Goal: Navigation & Orientation: Find specific page/section

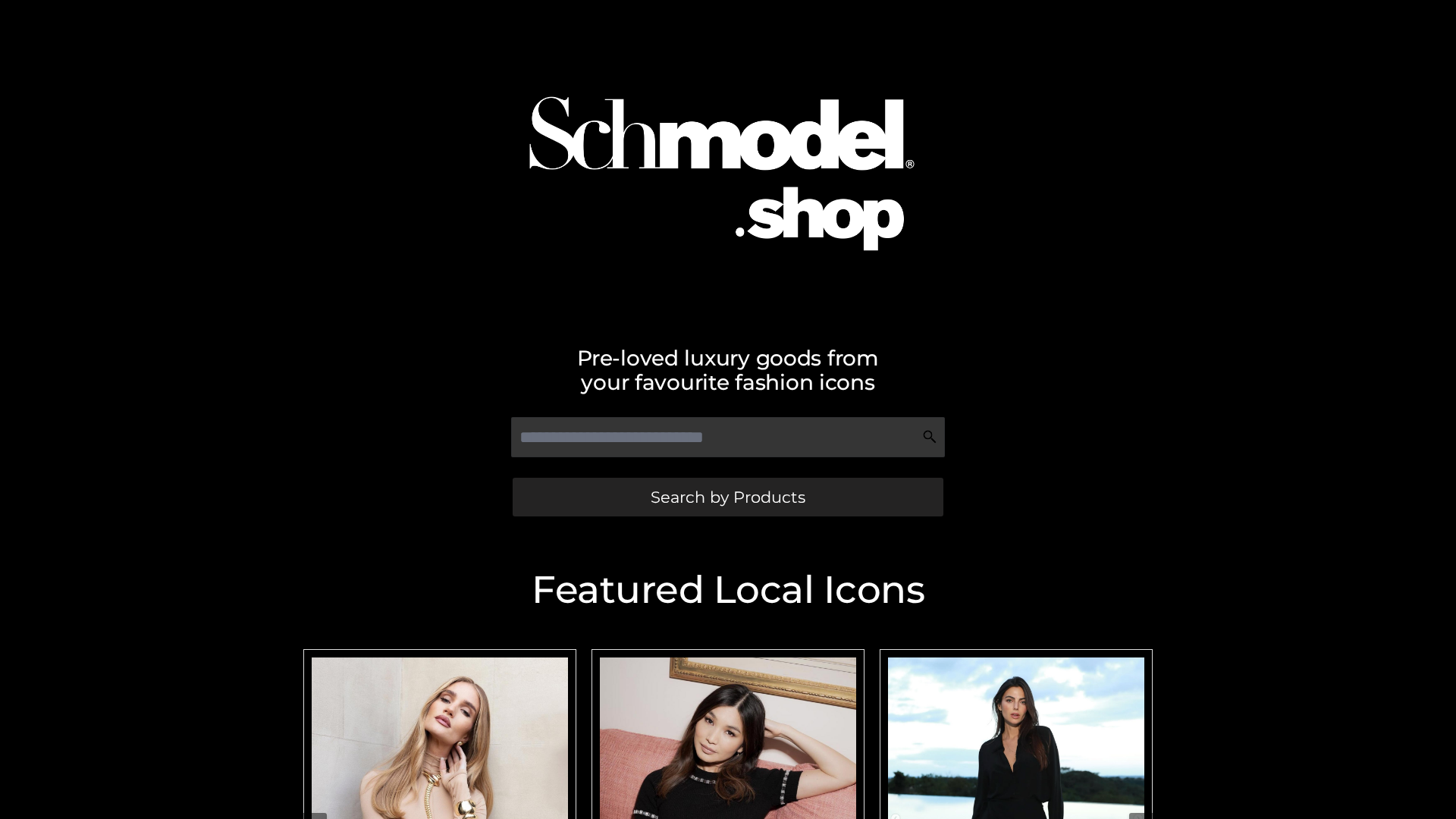
click at [727, 496] on span "Search by Products" at bounding box center [728, 497] width 155 height 16
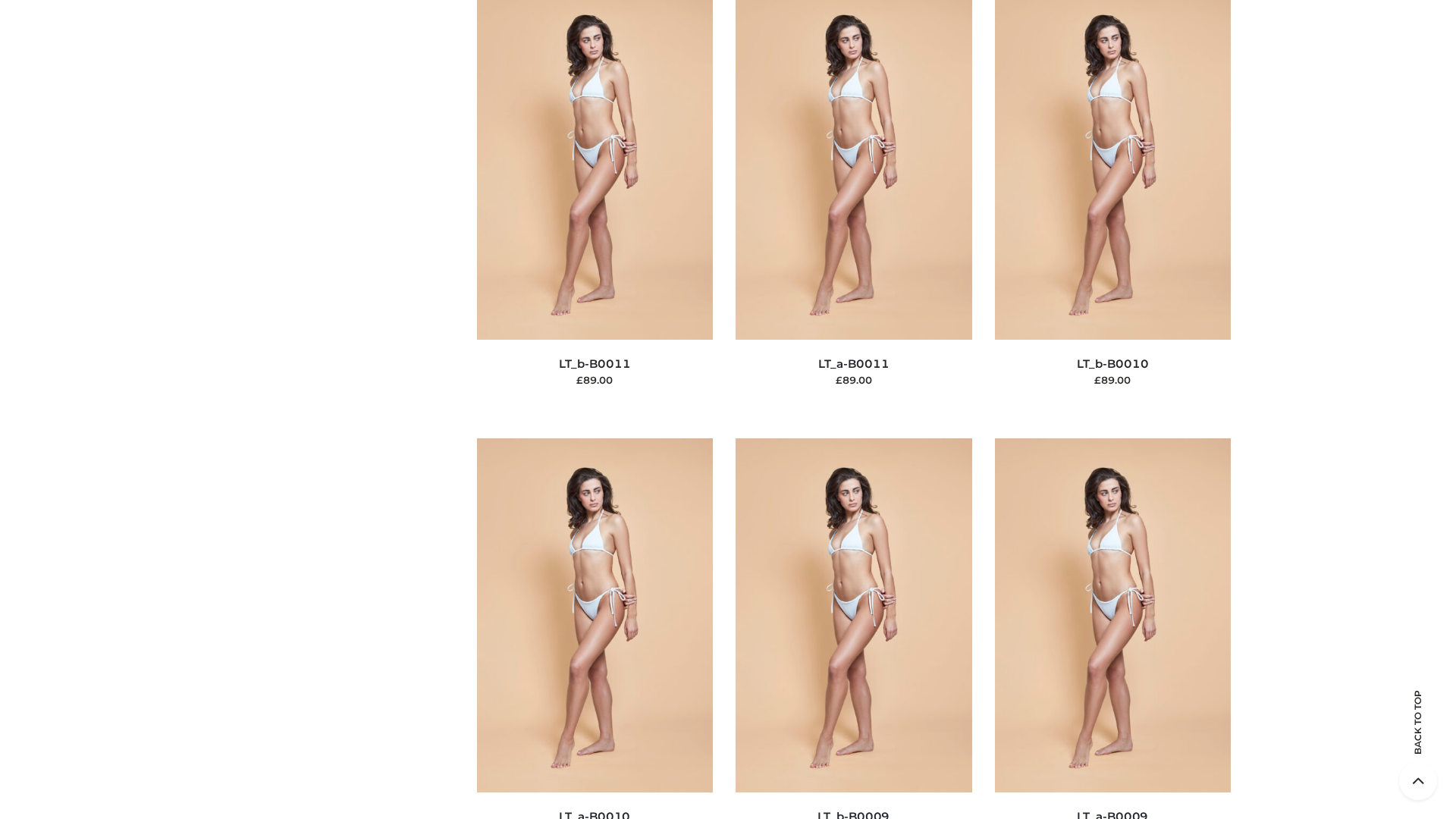
scroll to position [6808, 0]
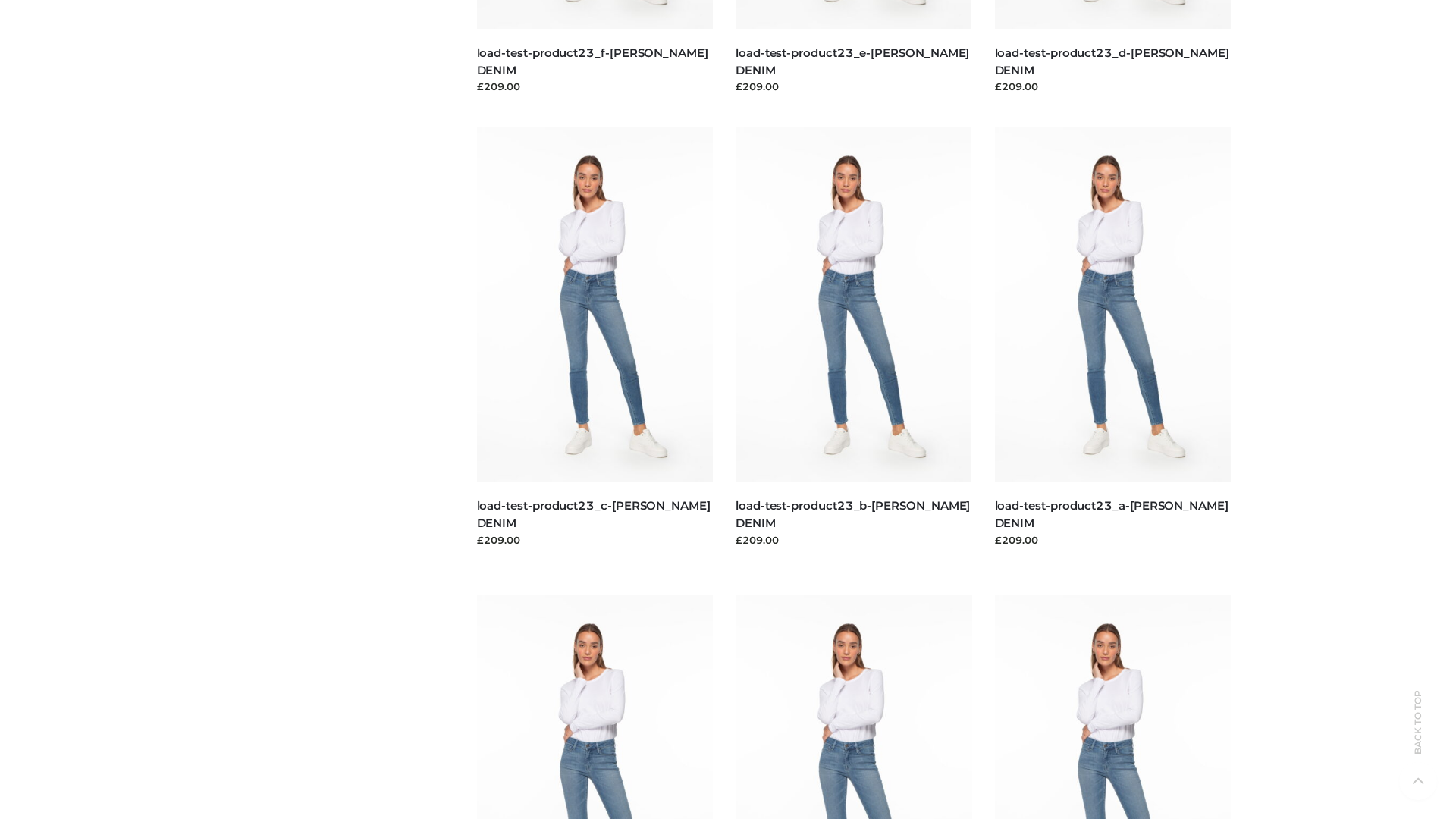
scroll to position [1330, 0]
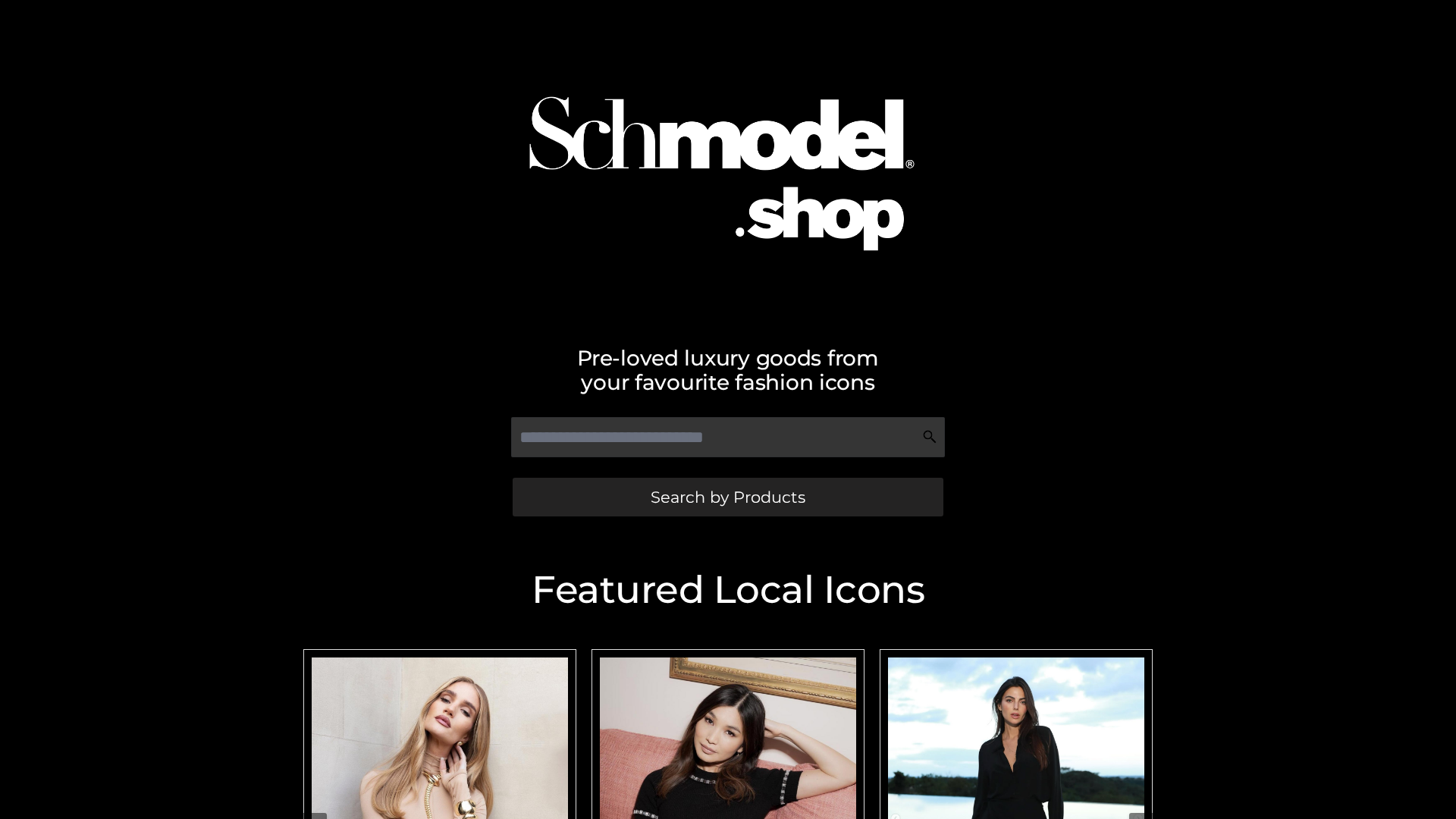
click at [727, 496] on span "Search by Products" at bounding box center [728, 497] width 155 height 16
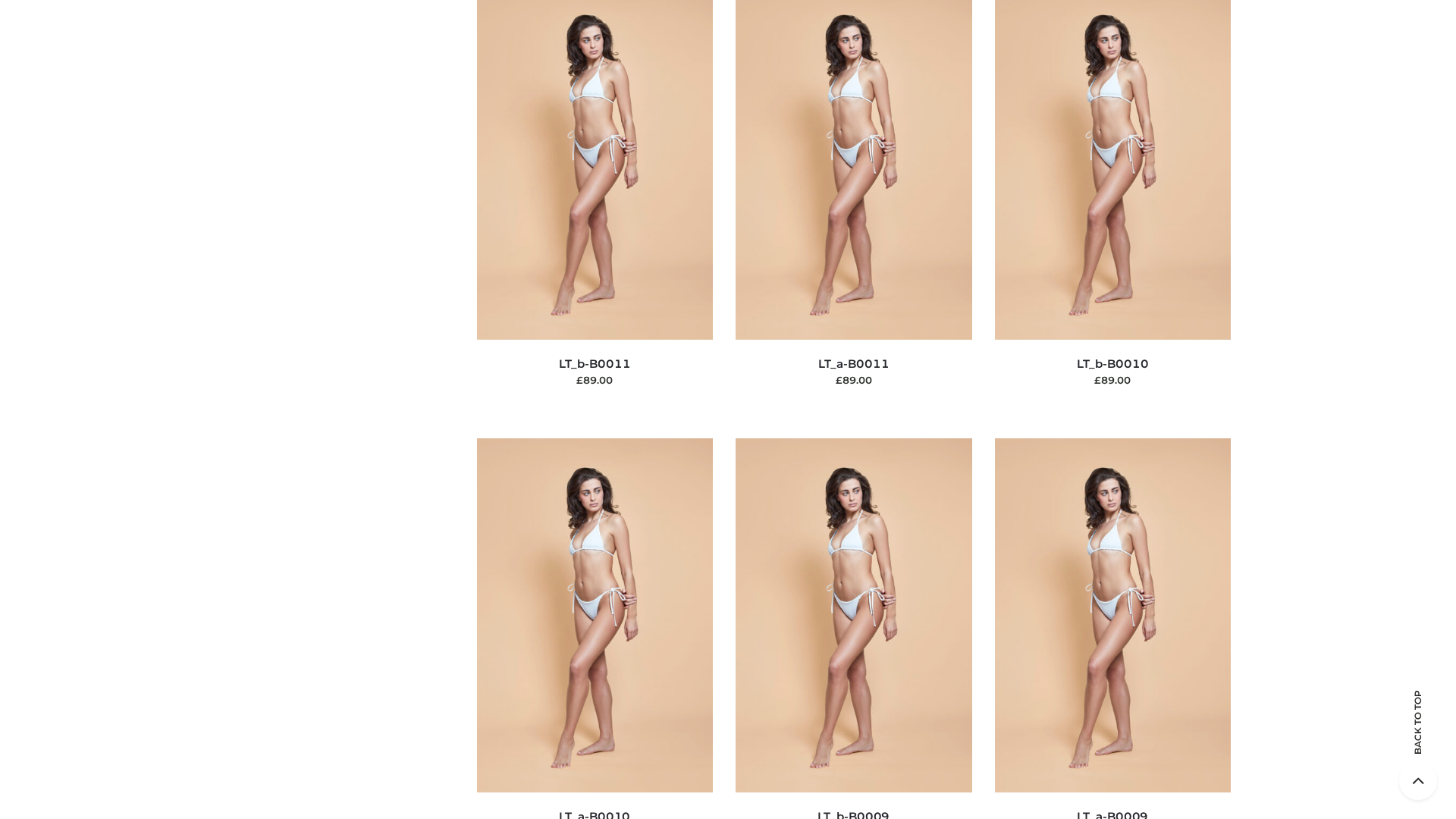
scroll to position [6808, 0]
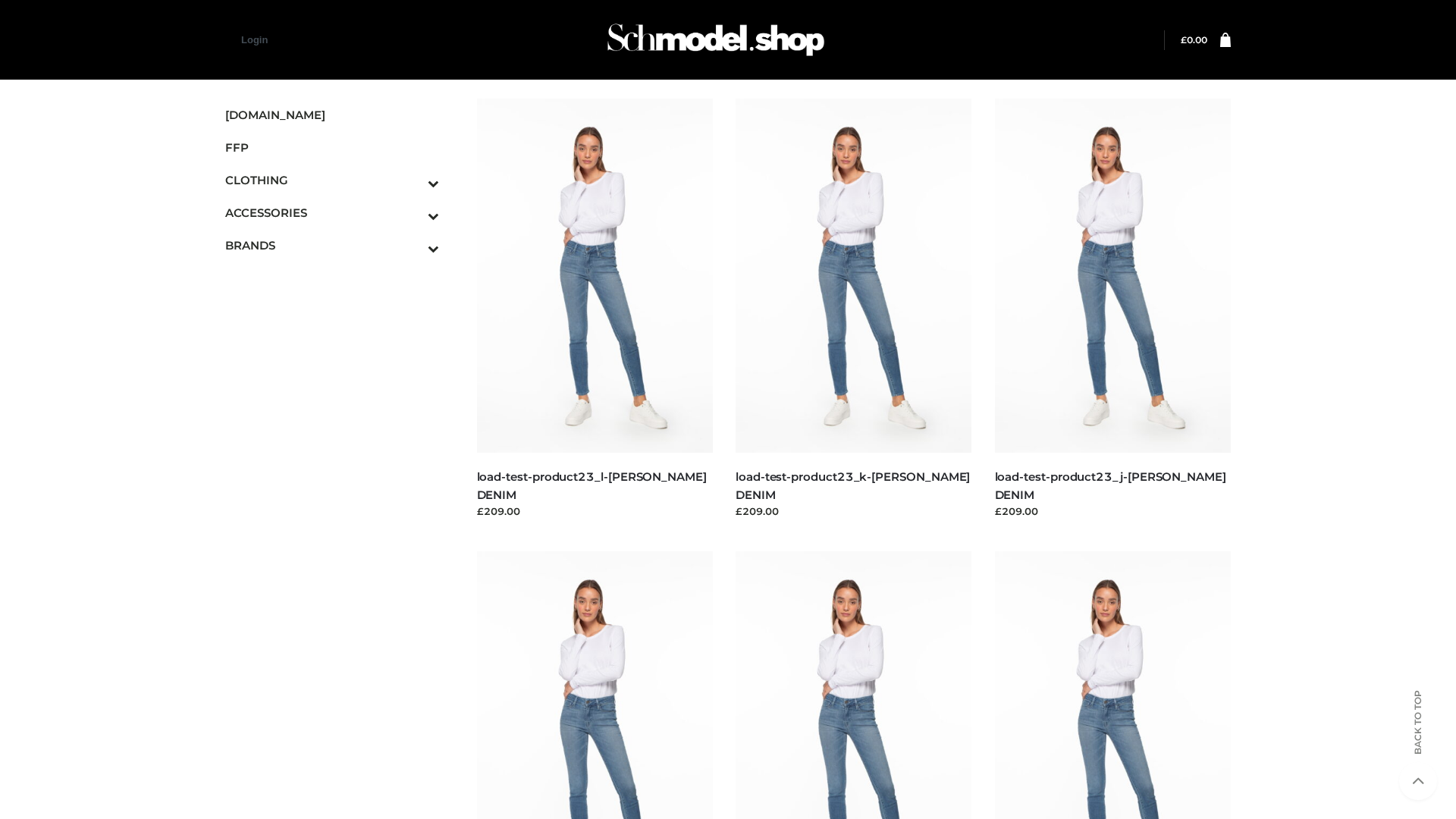
scroll to position [1330, 0]
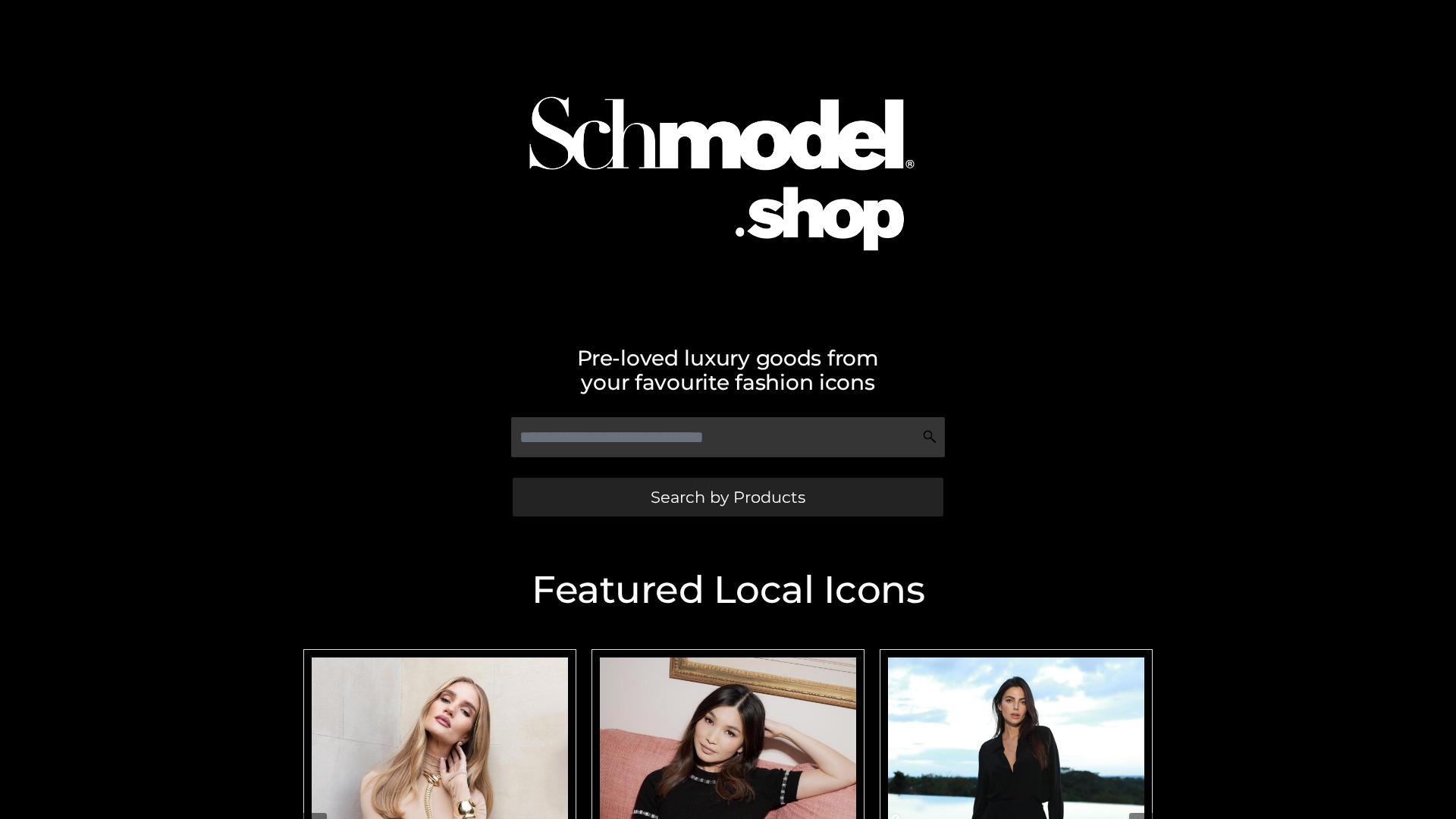
click at [727, 496] on span "Search by Products" at bounding box center [728, 497] width 155 height 16
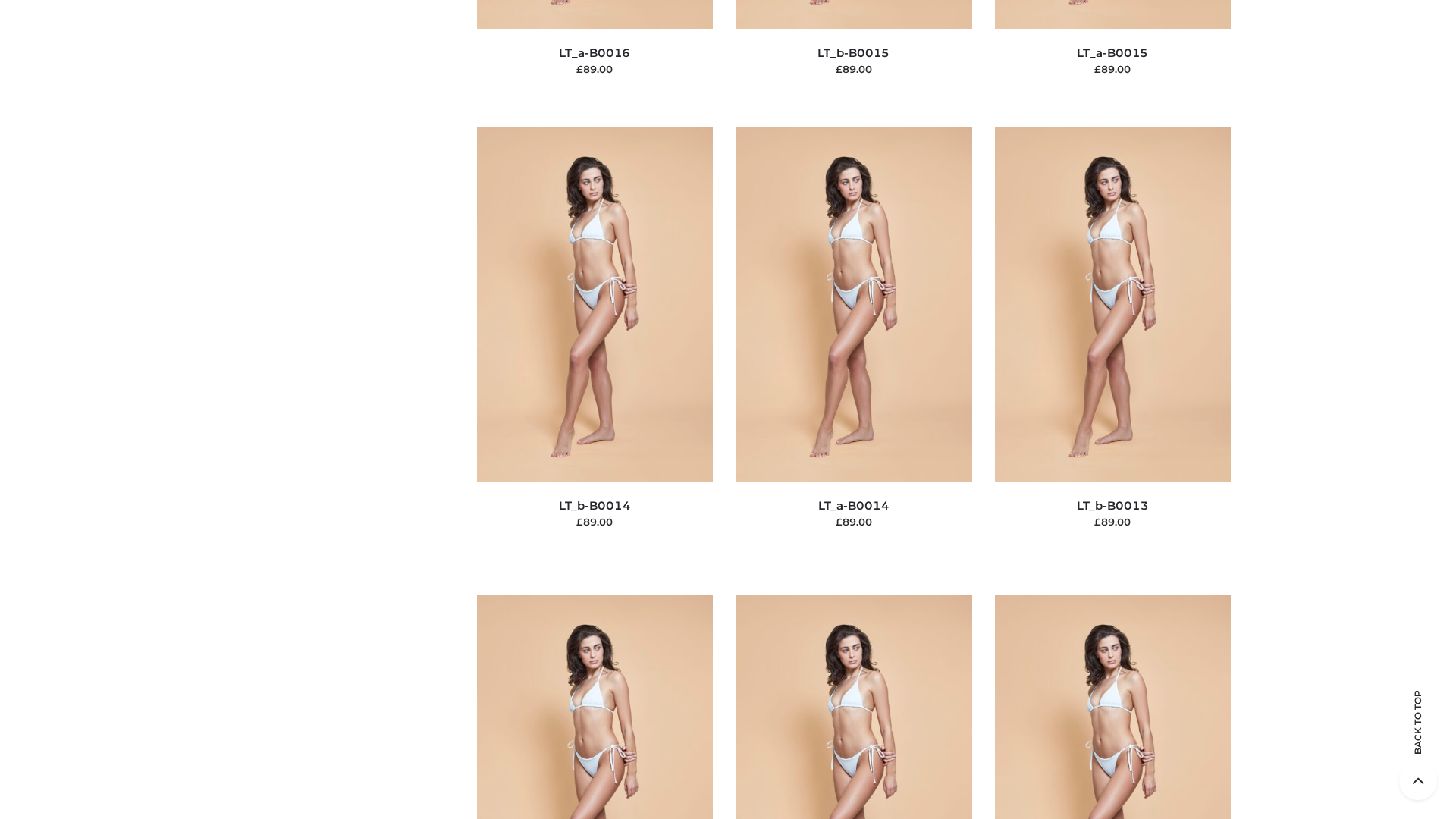
scroll to position [5392, 0]
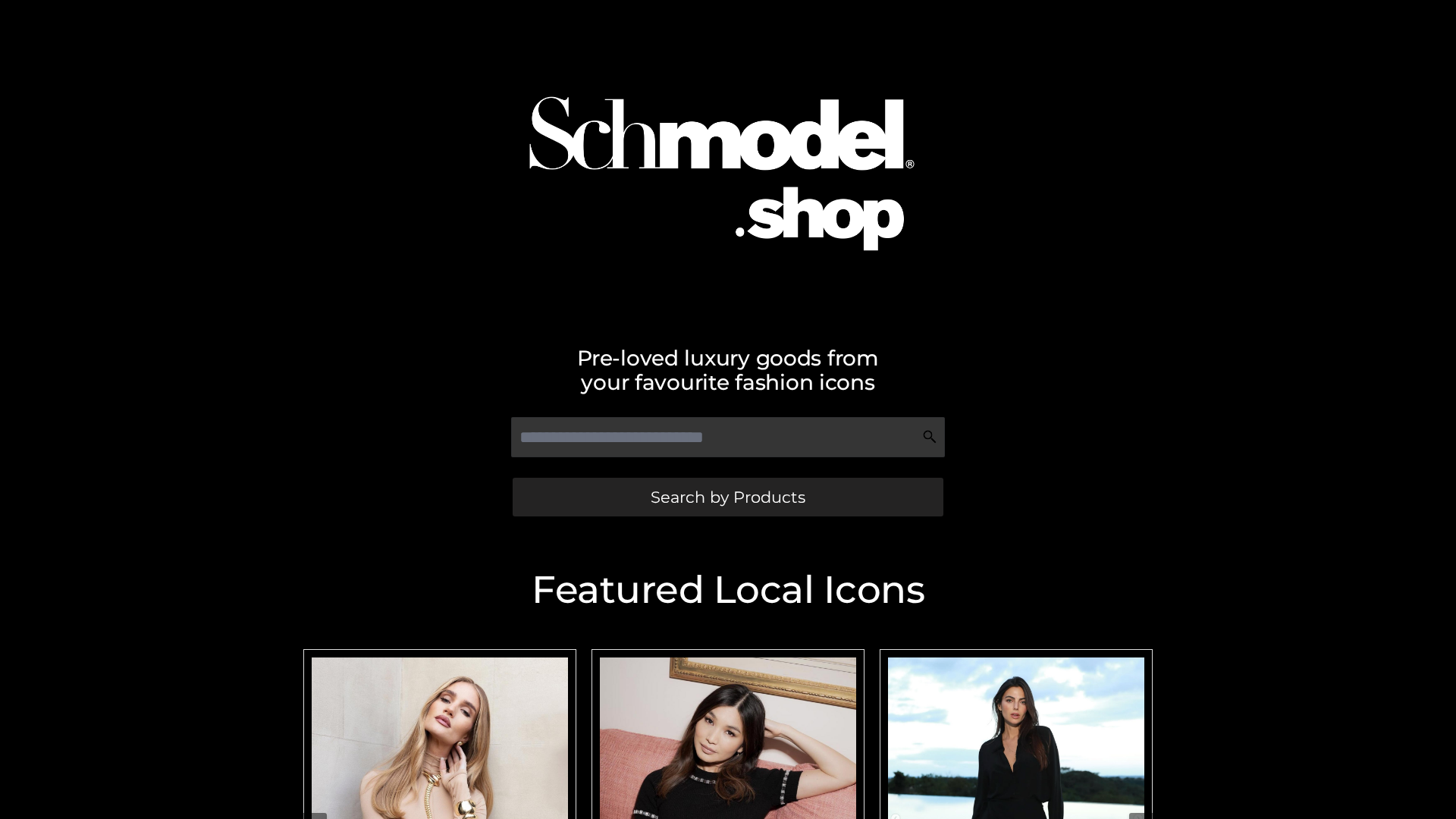
click at [727, 496] on span "Search by Products" at bounding box center [728, 497] width 155 height 16
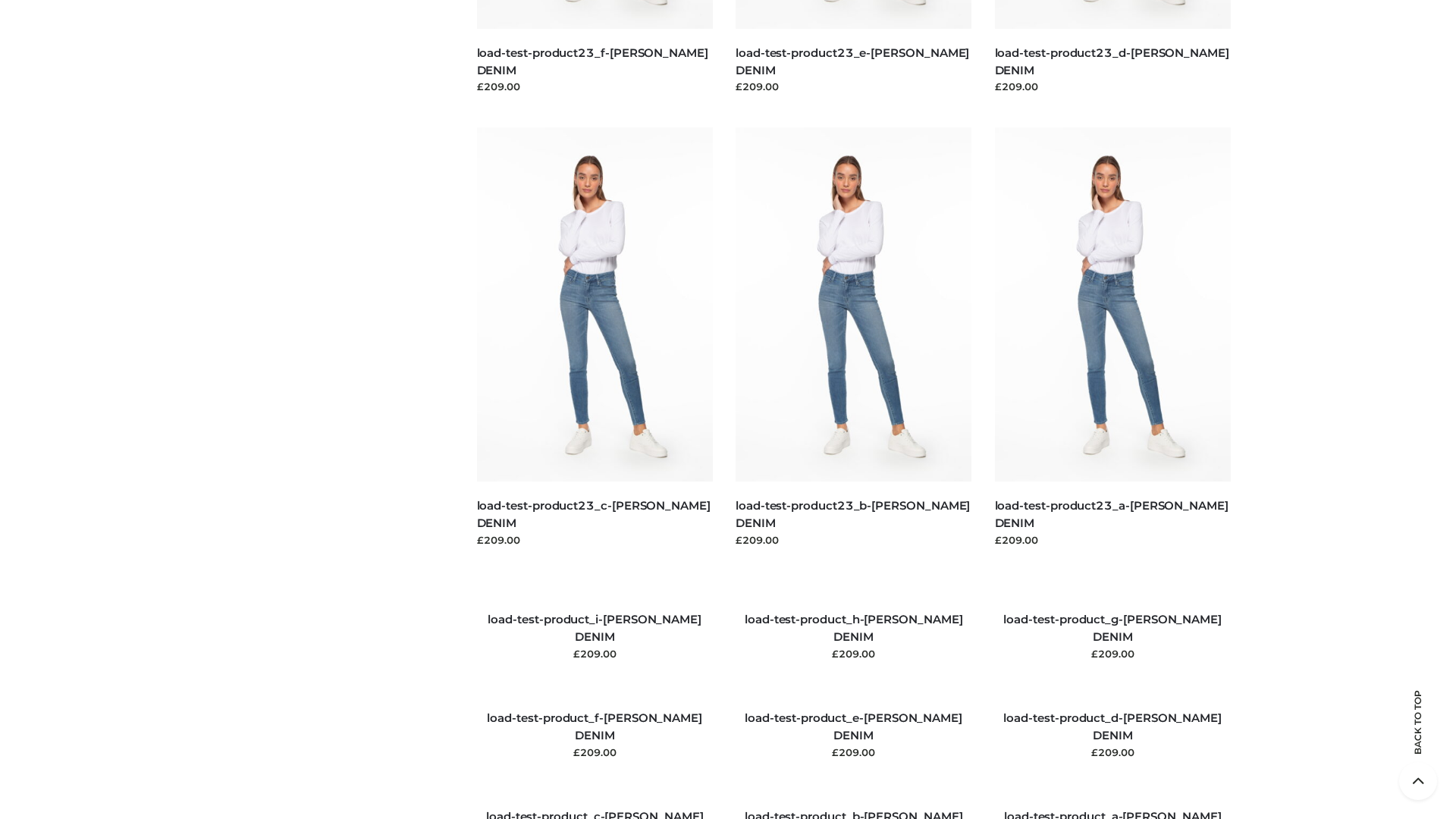
scroll to position [1739, 0]
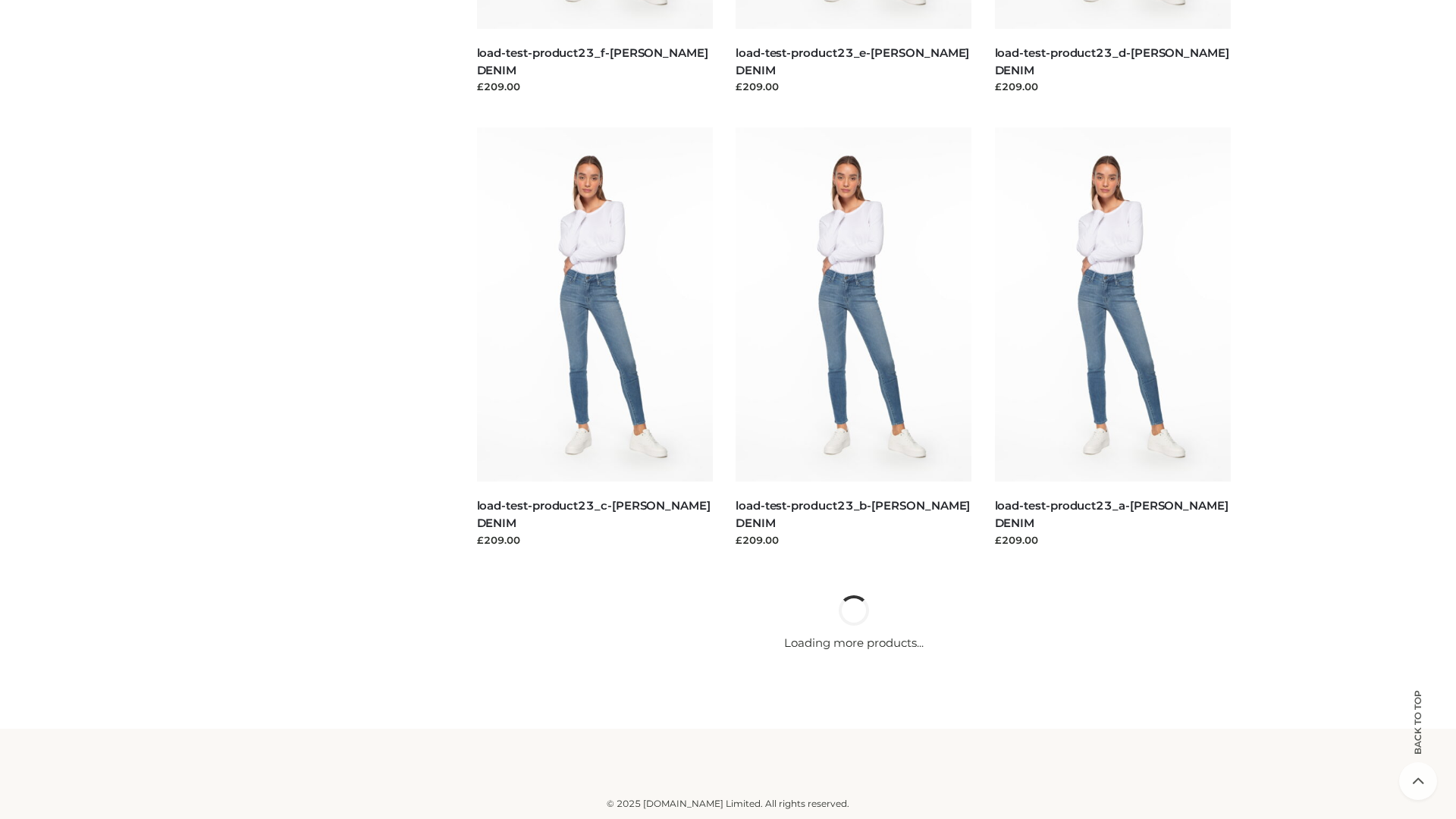
scroll to position [1330, 0]
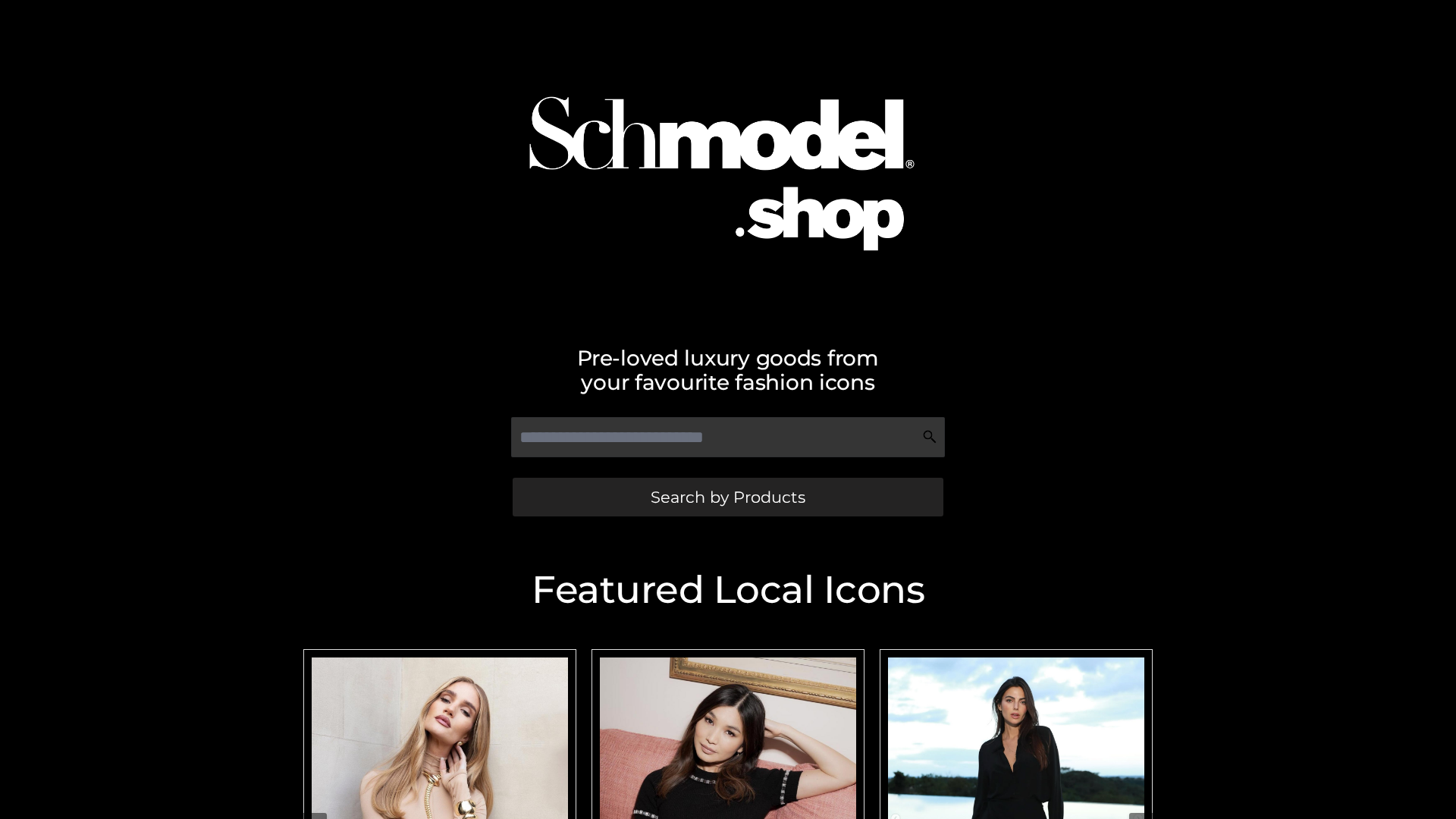
click at [727, 496] on span "Search by Products" at bounding box center [728, 497] width 155 height 16
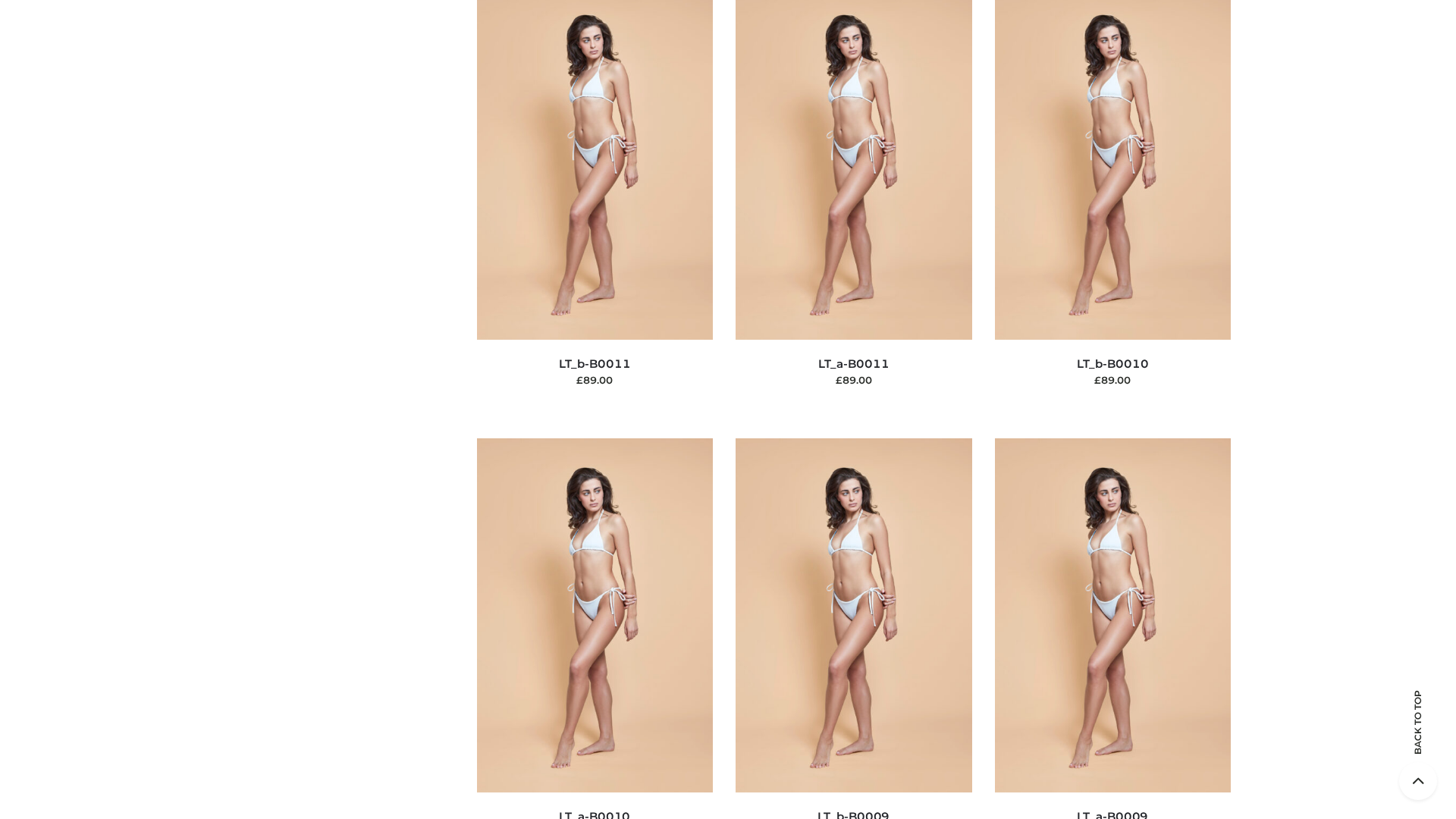
scroll to position [6808, 0]
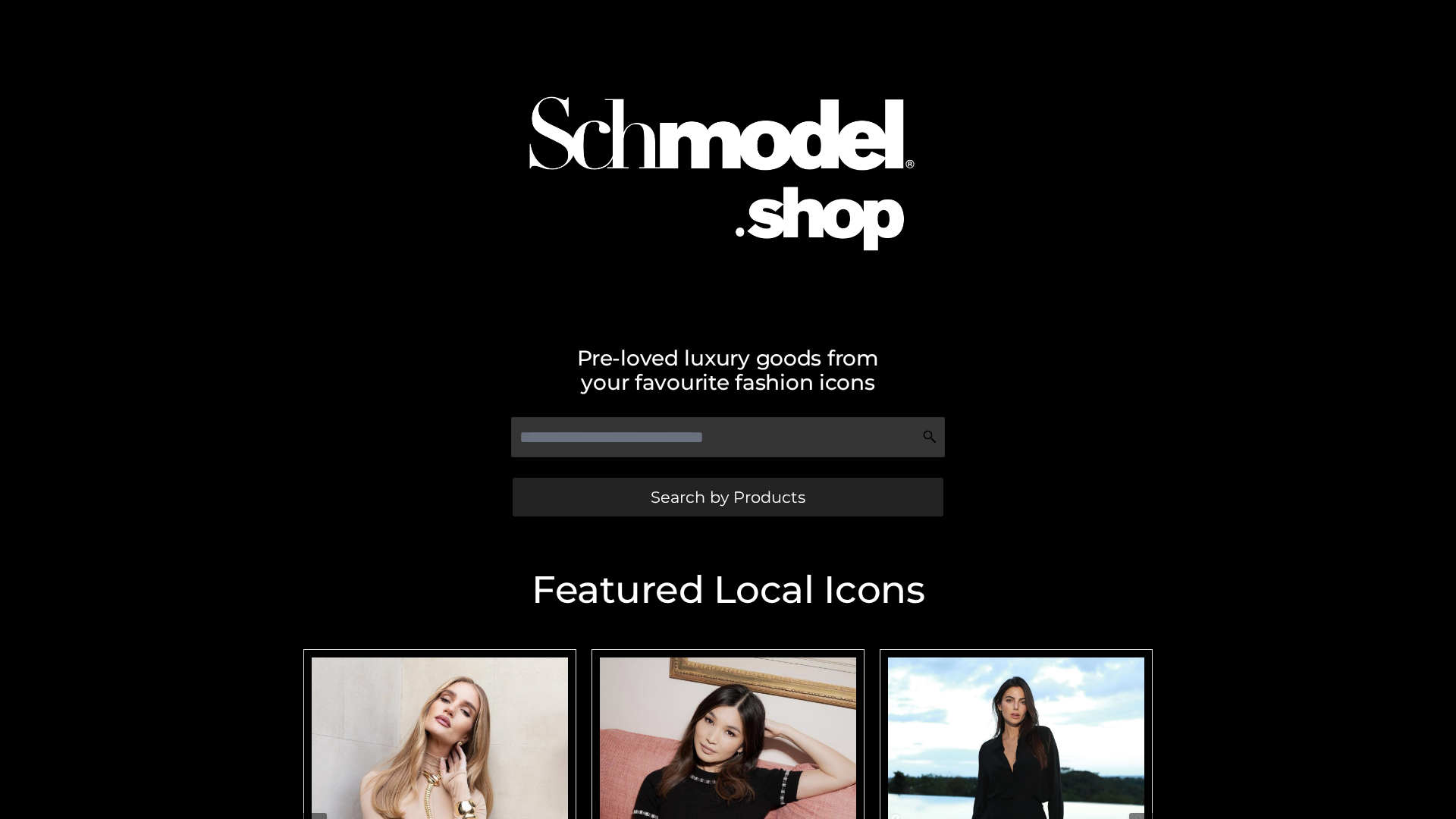
click at [727, 496] on span "Search by Products" at bounding box center [728, 497] width 155 height 16
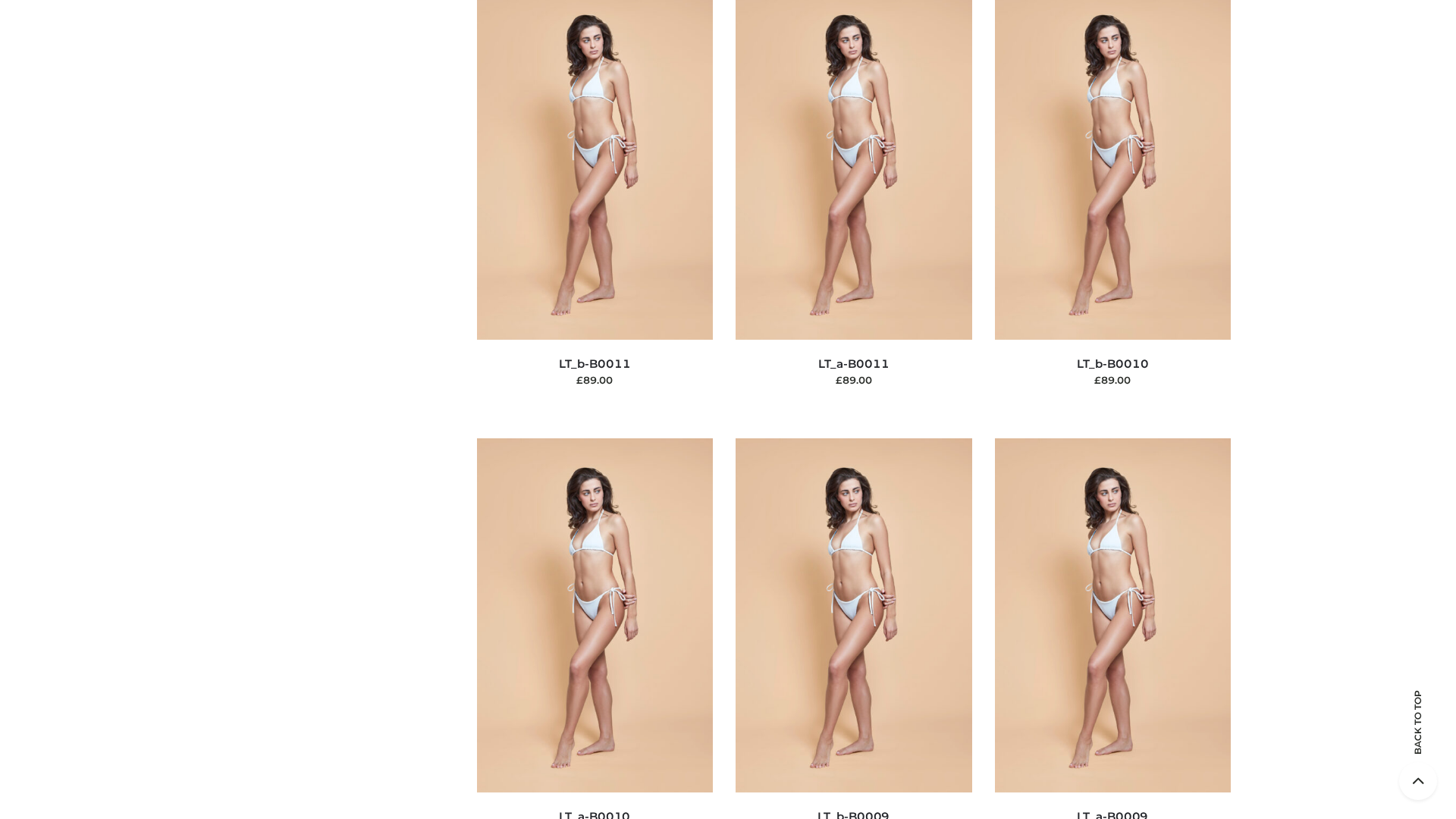
scroll to position [6808, 0]
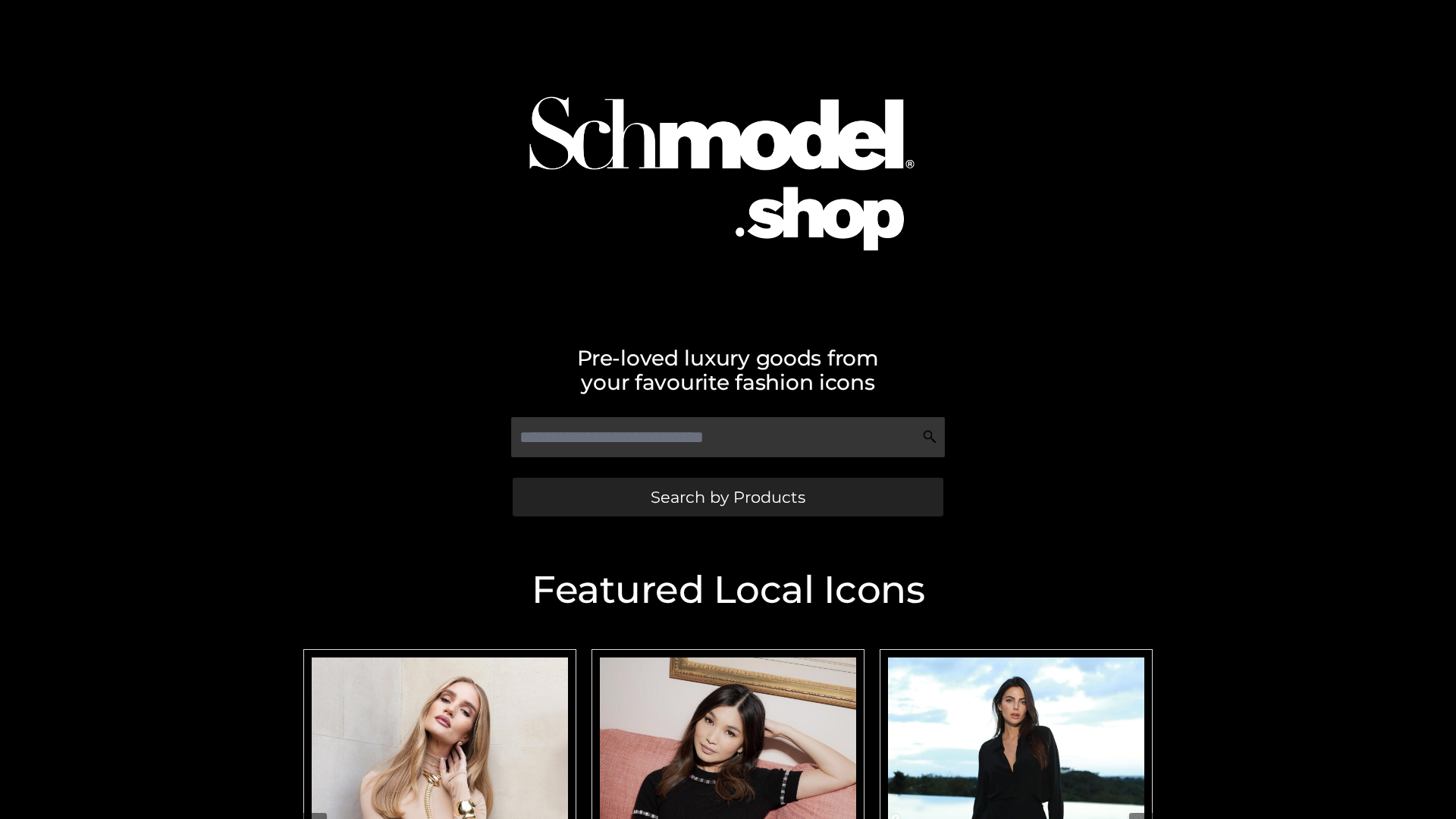
click at [727, 496] on span "Search by Products" at bounding box center [728, 497] width 155 height 16
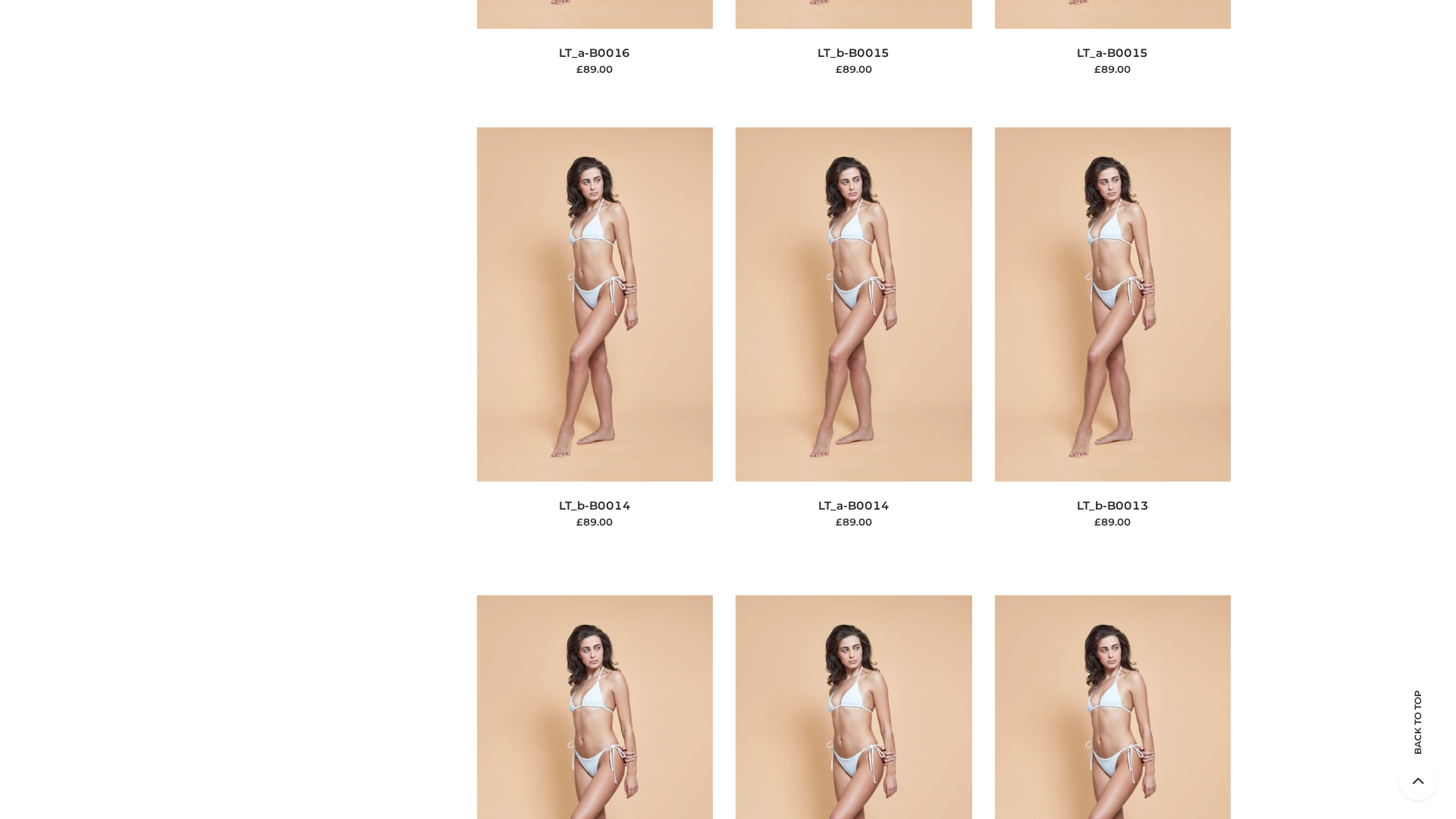
scroll to position [5392, 0]
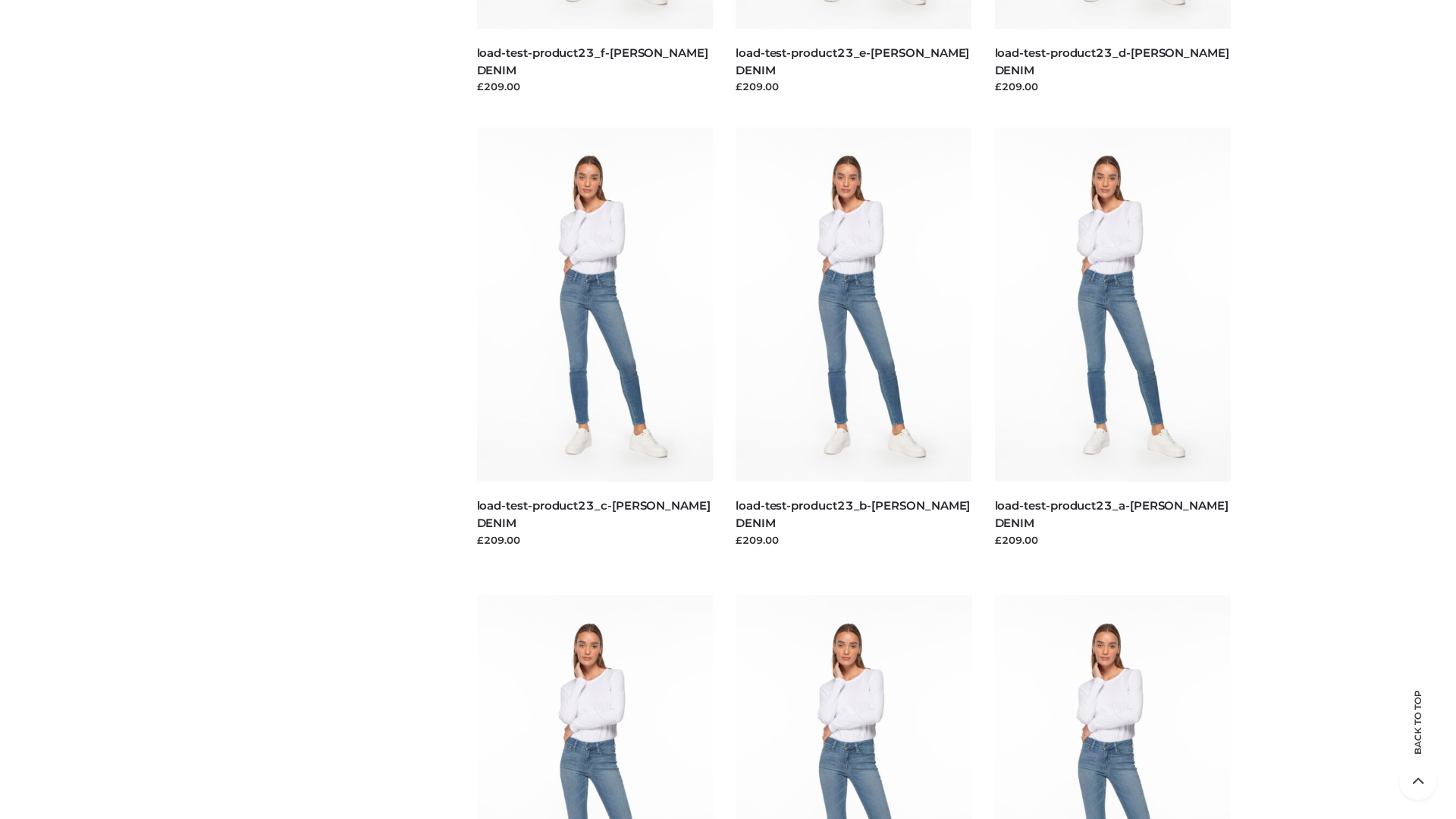
scroll to position [1330, 0]
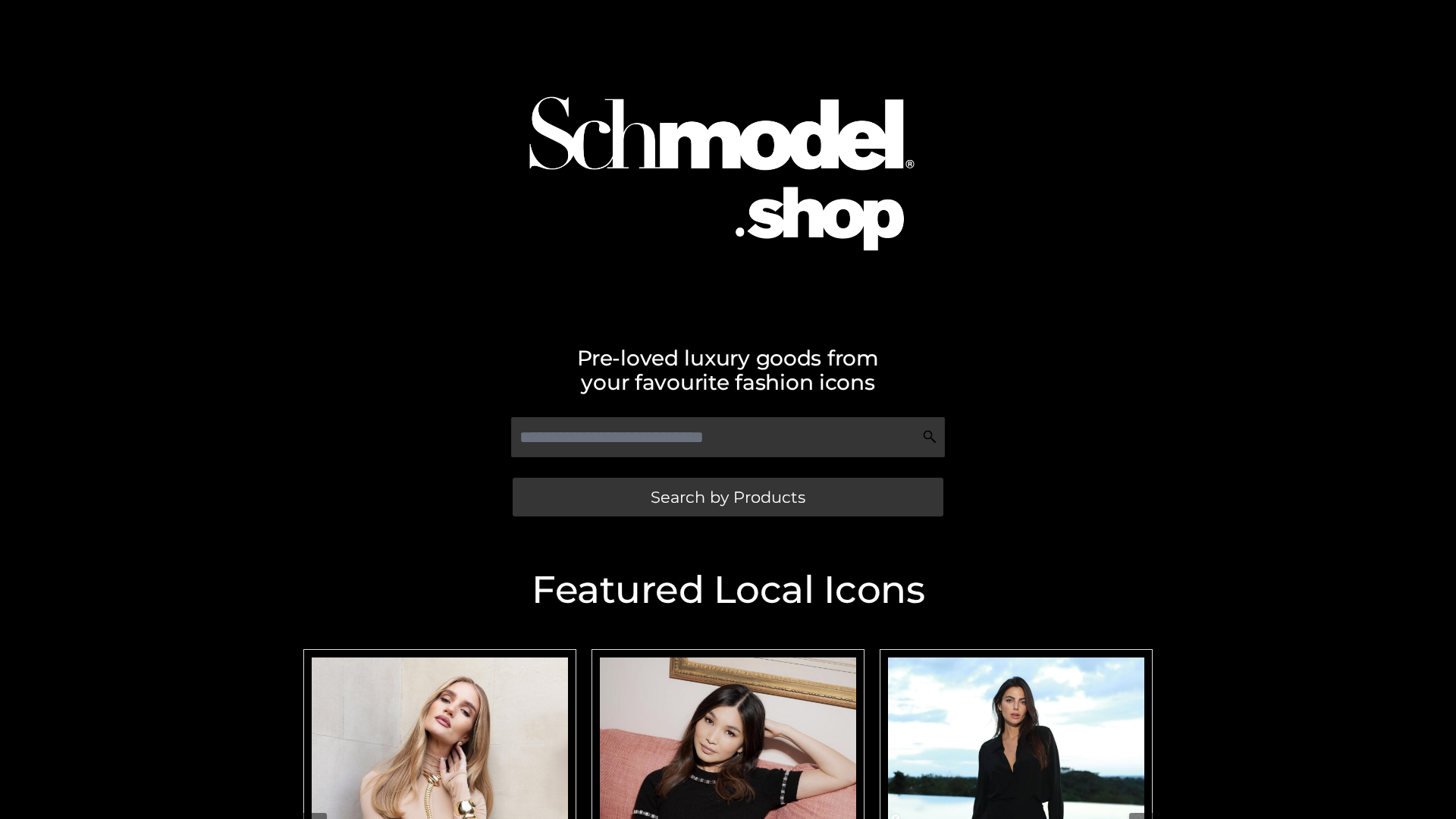
click at [727, 496] on span "Search by Products" at bounding box center [728, 497] width 155 height 16
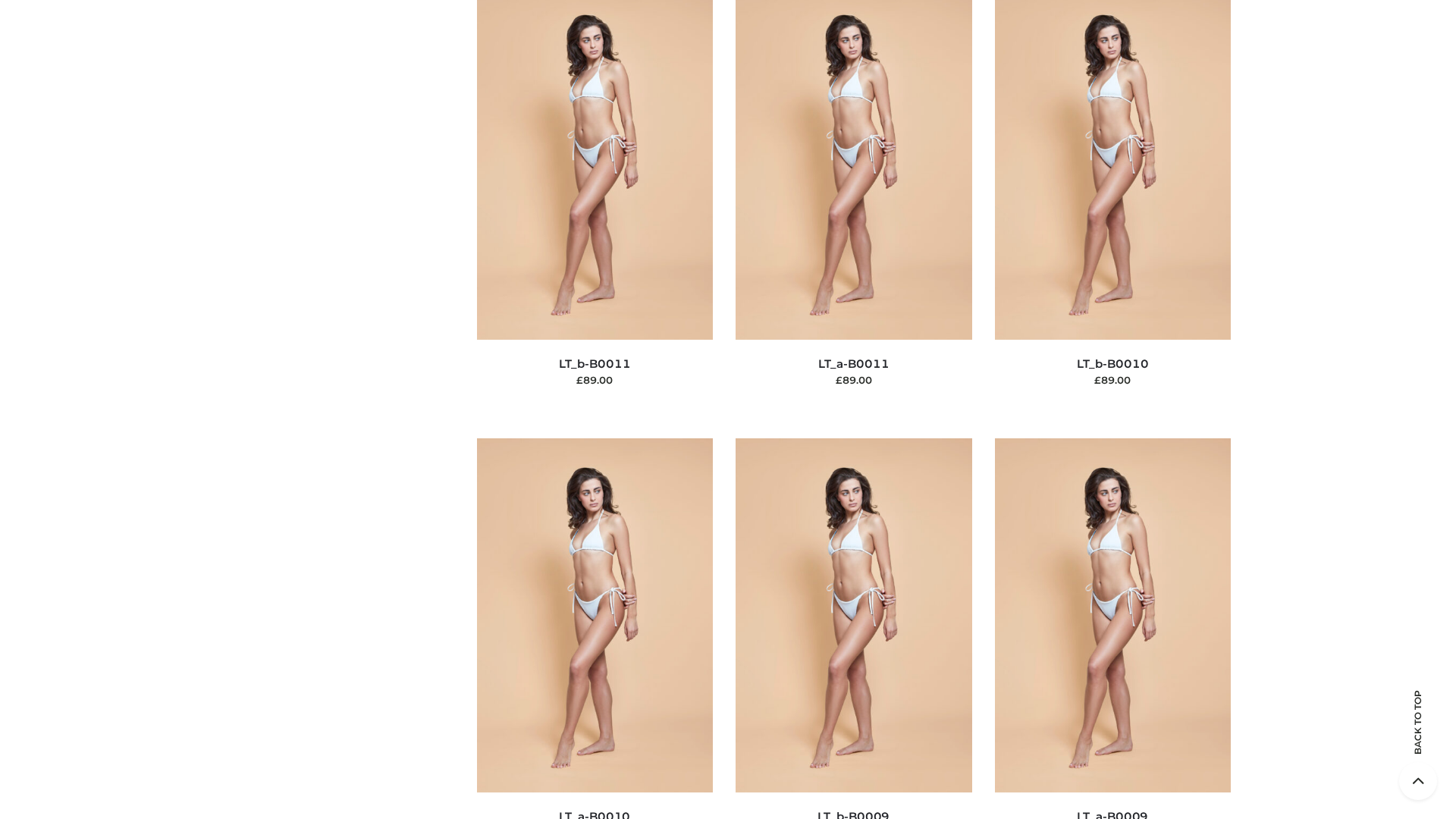
scroll to position [6808, 0]
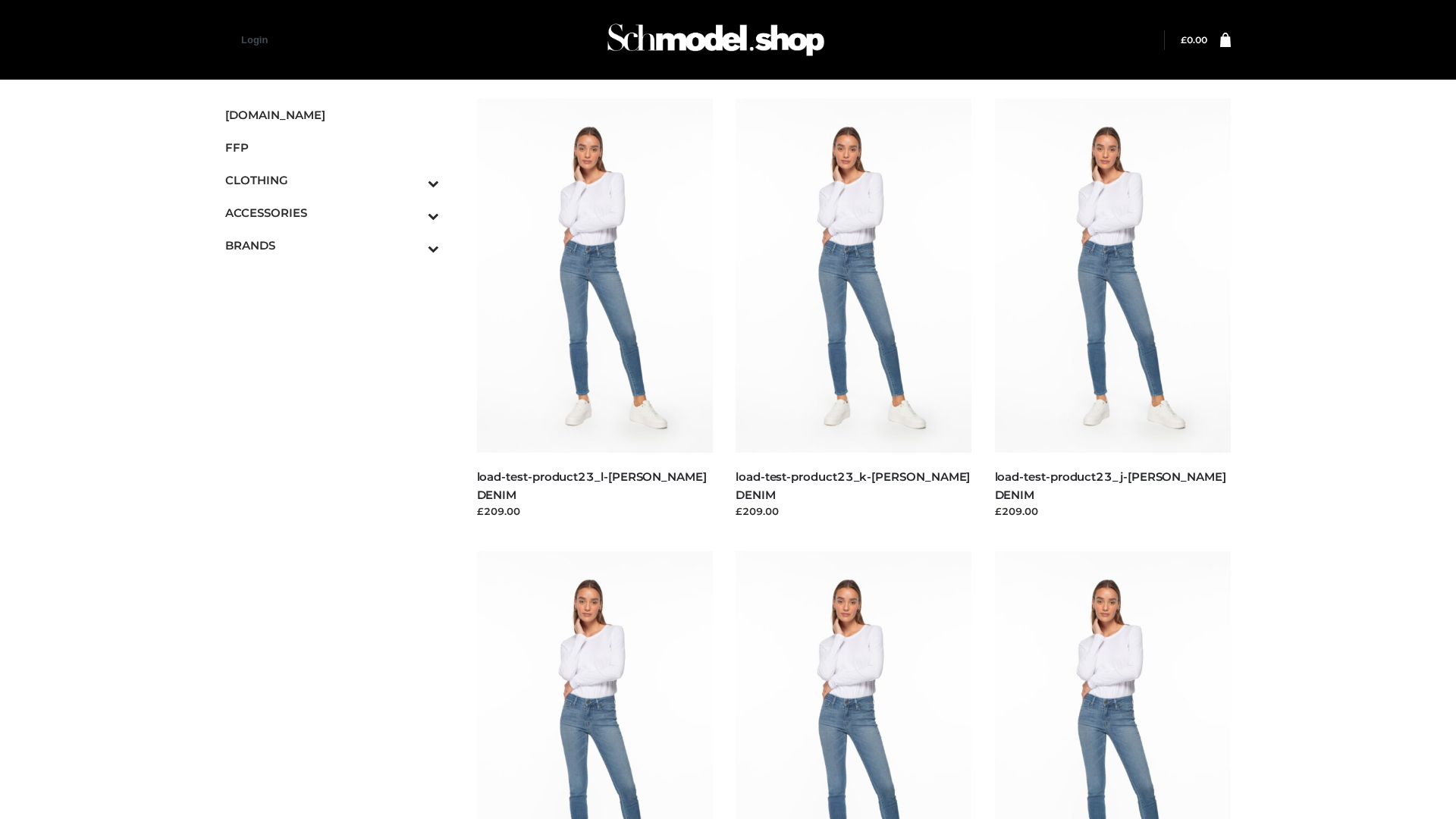
scroll to position [1330, 0]
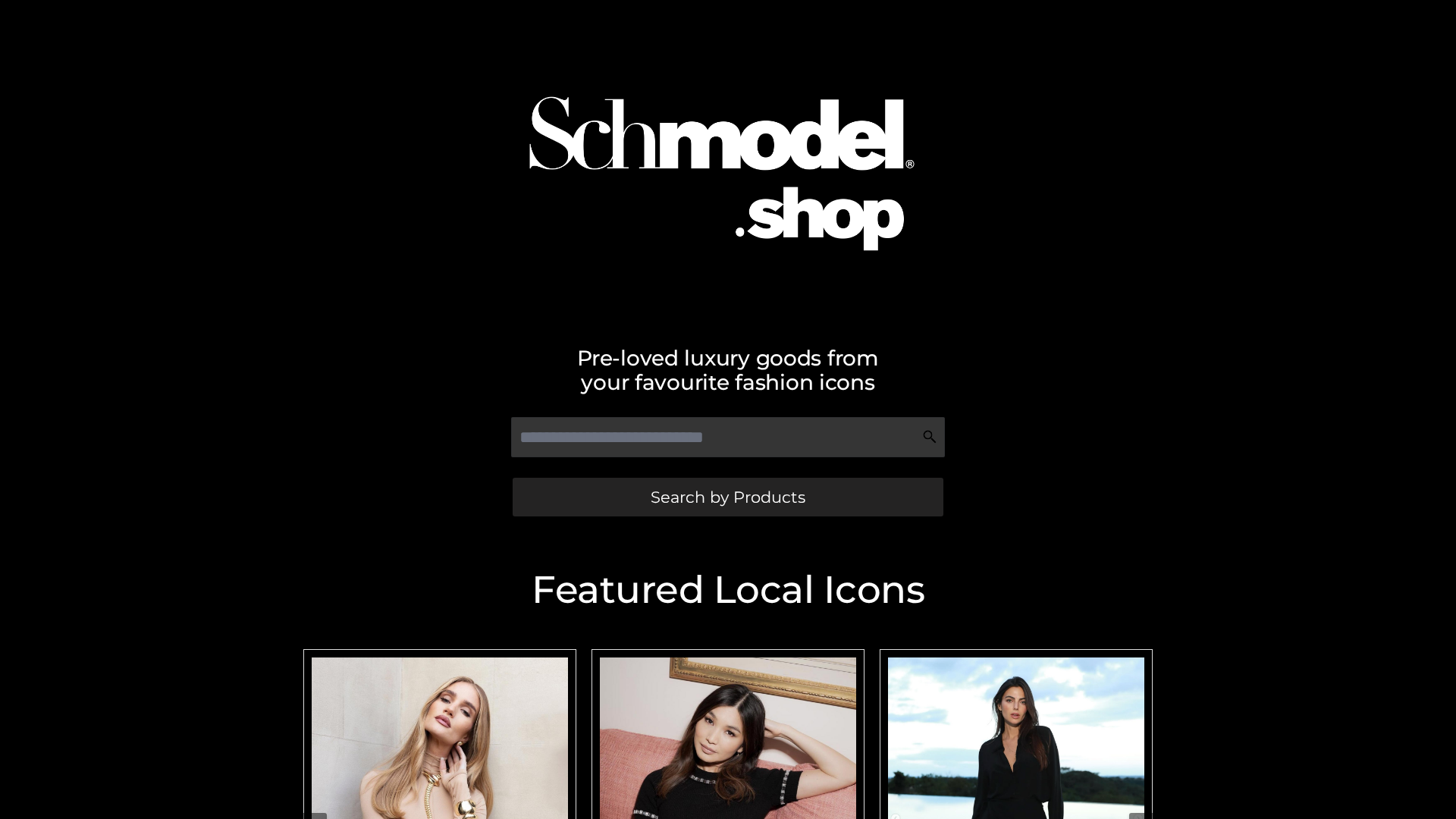
click at [727, 496] on span "Search by Products" at bounding box center [728, 497] width 155 height 16
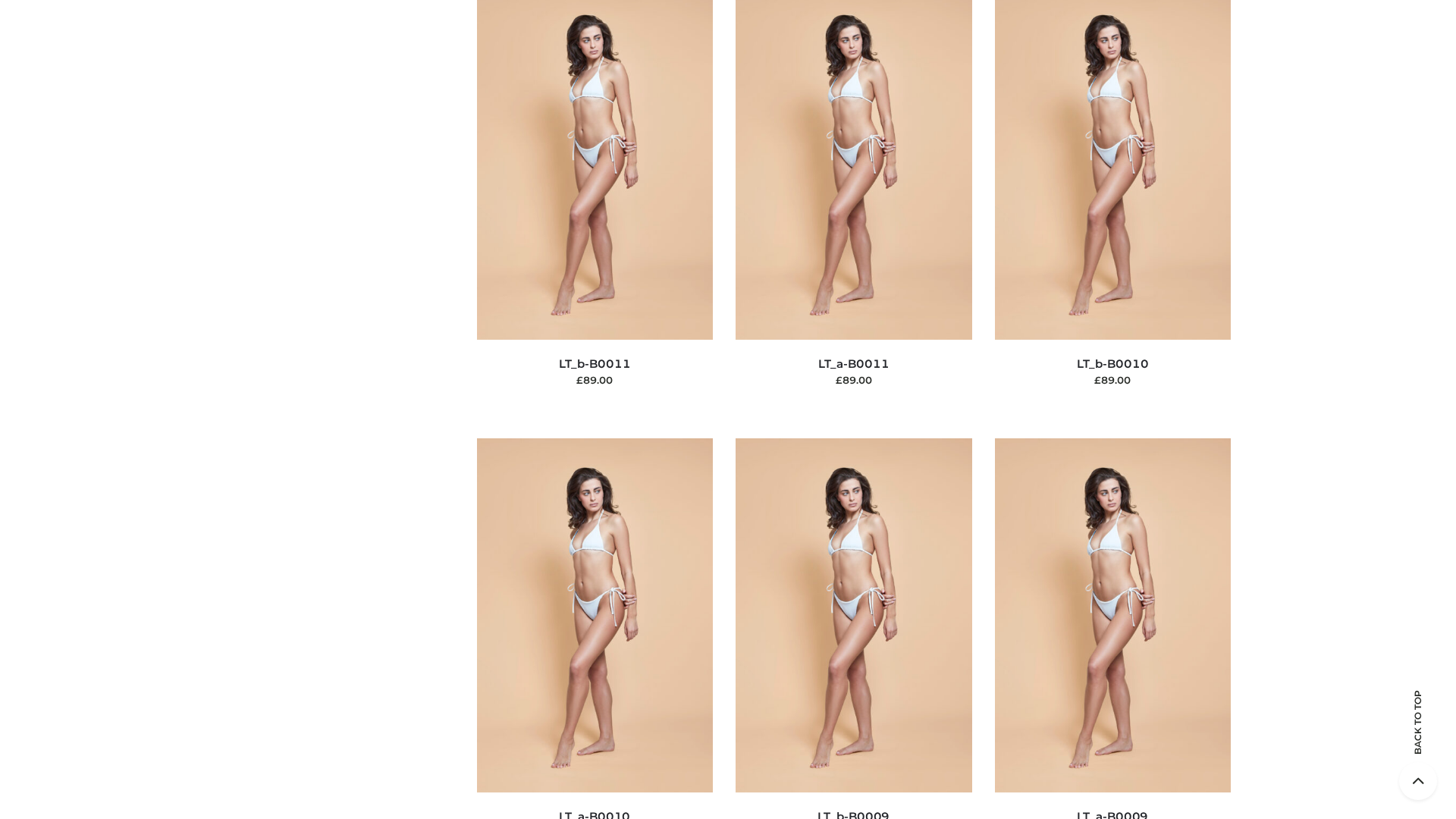
scroll to position [6808, 0]
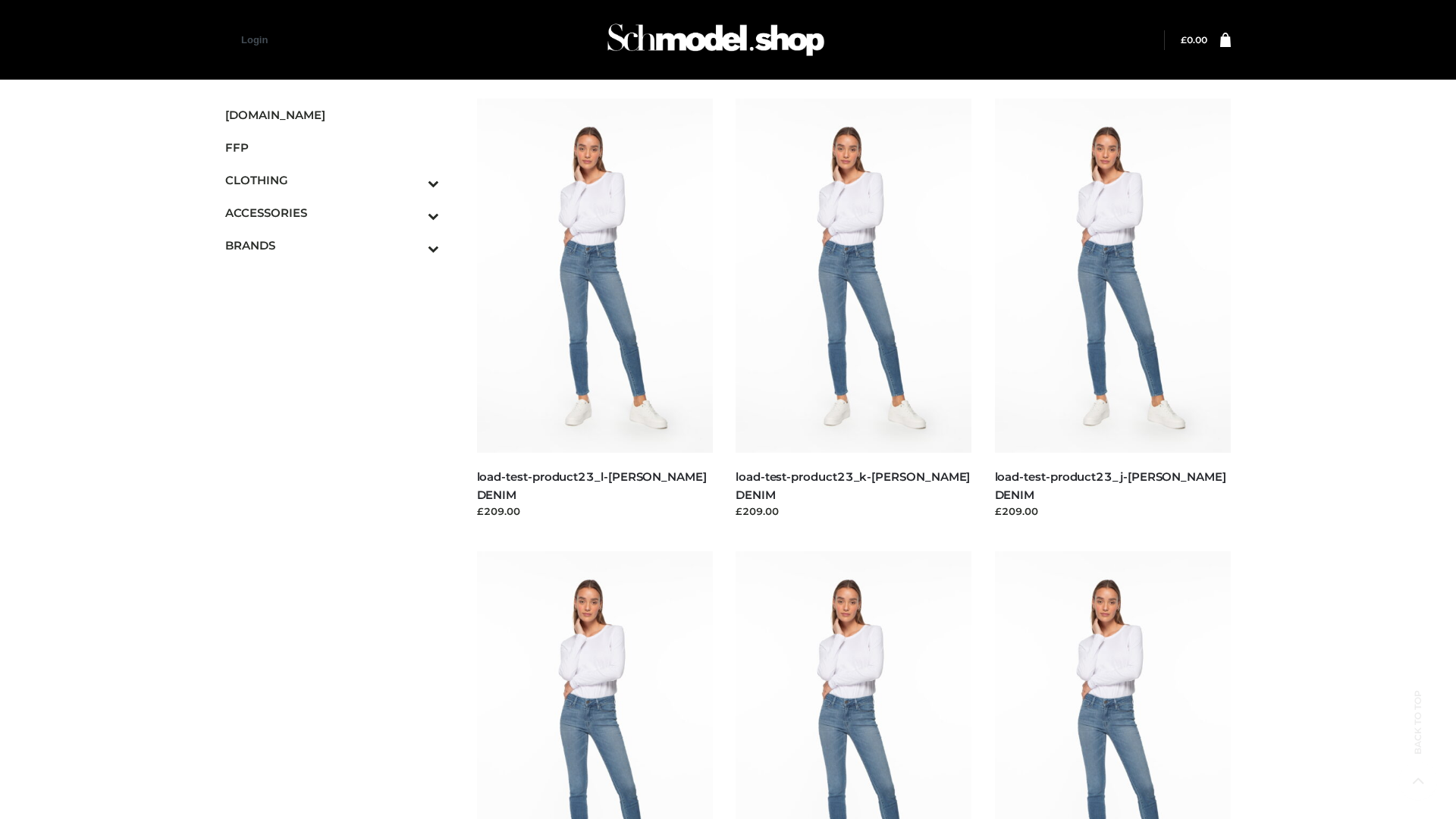
scroll to position [1330, 0]
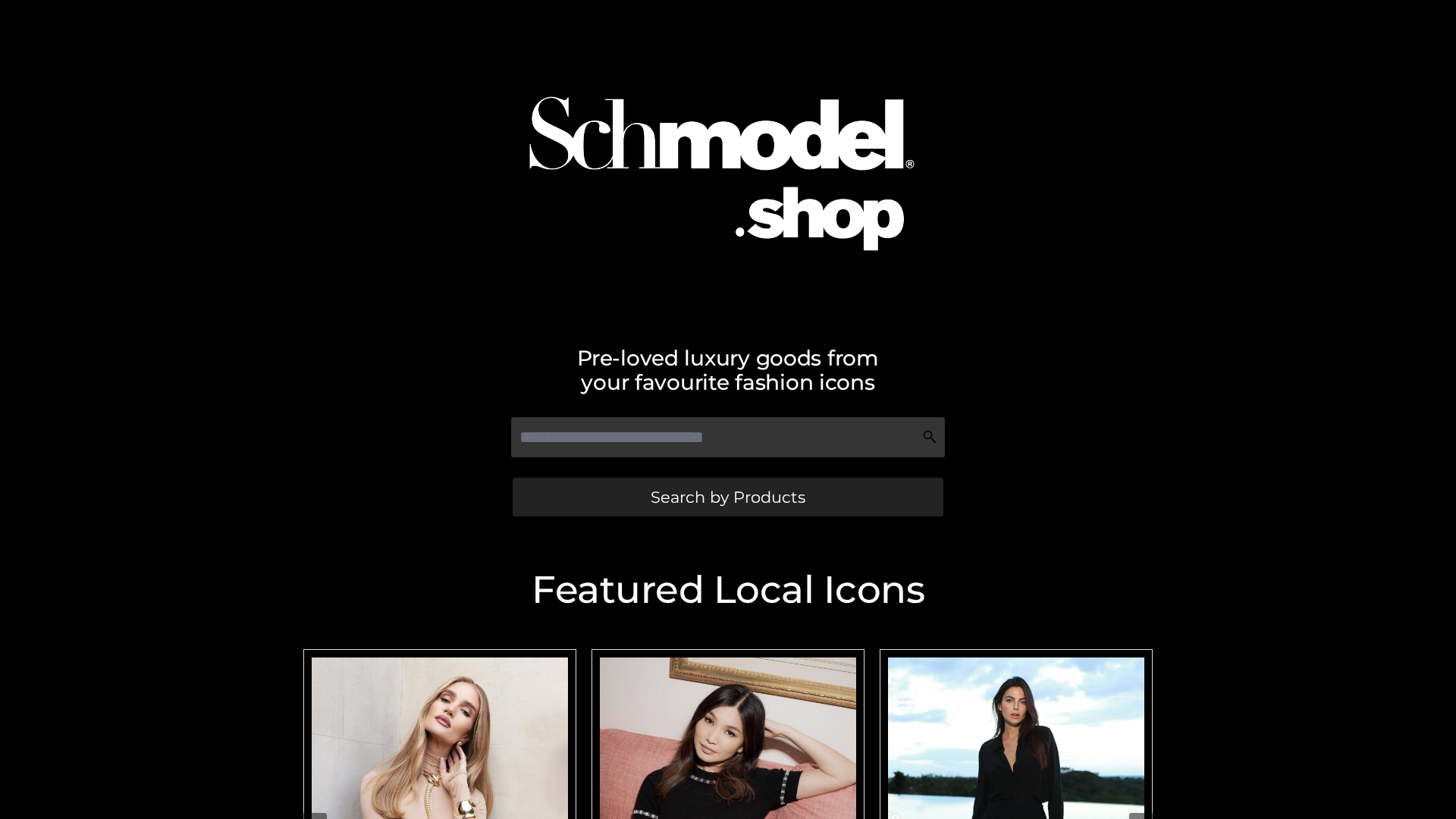
click at [727, 496] on span "Search by Products" at bounding box center [728, 497] width 155 height 16
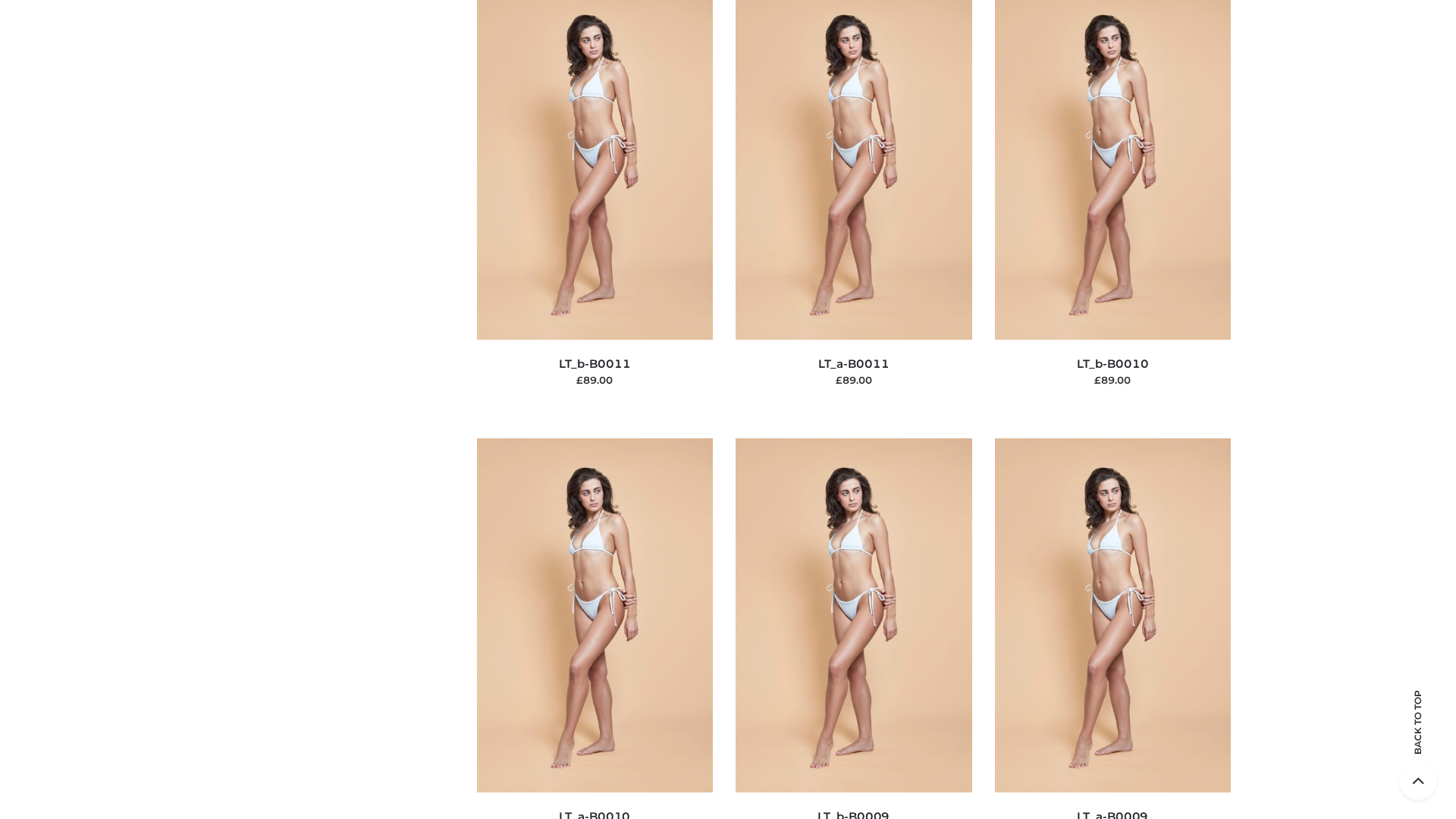
scroll to position [6808, 0]
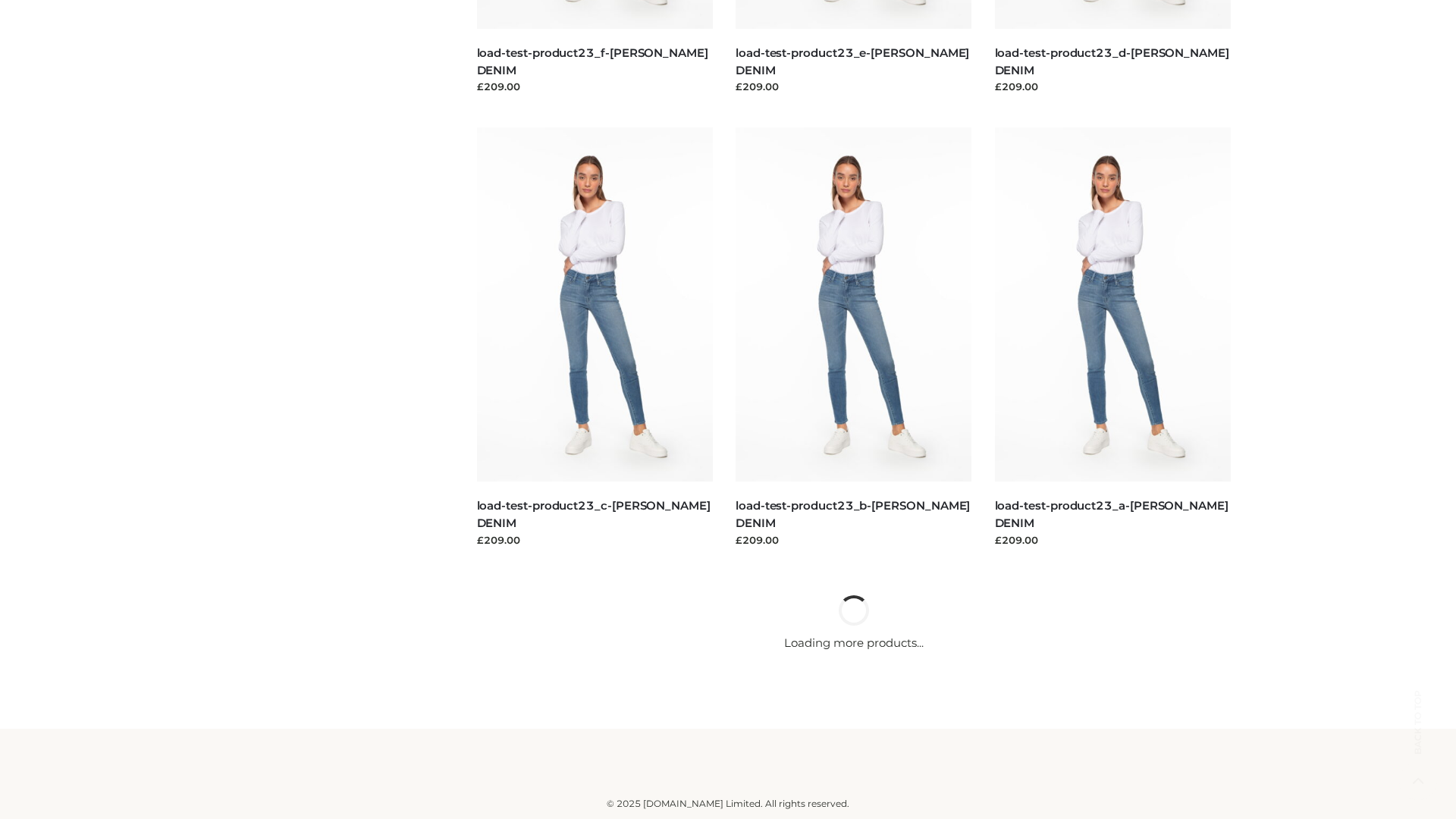
scroll to position [1330, 0]
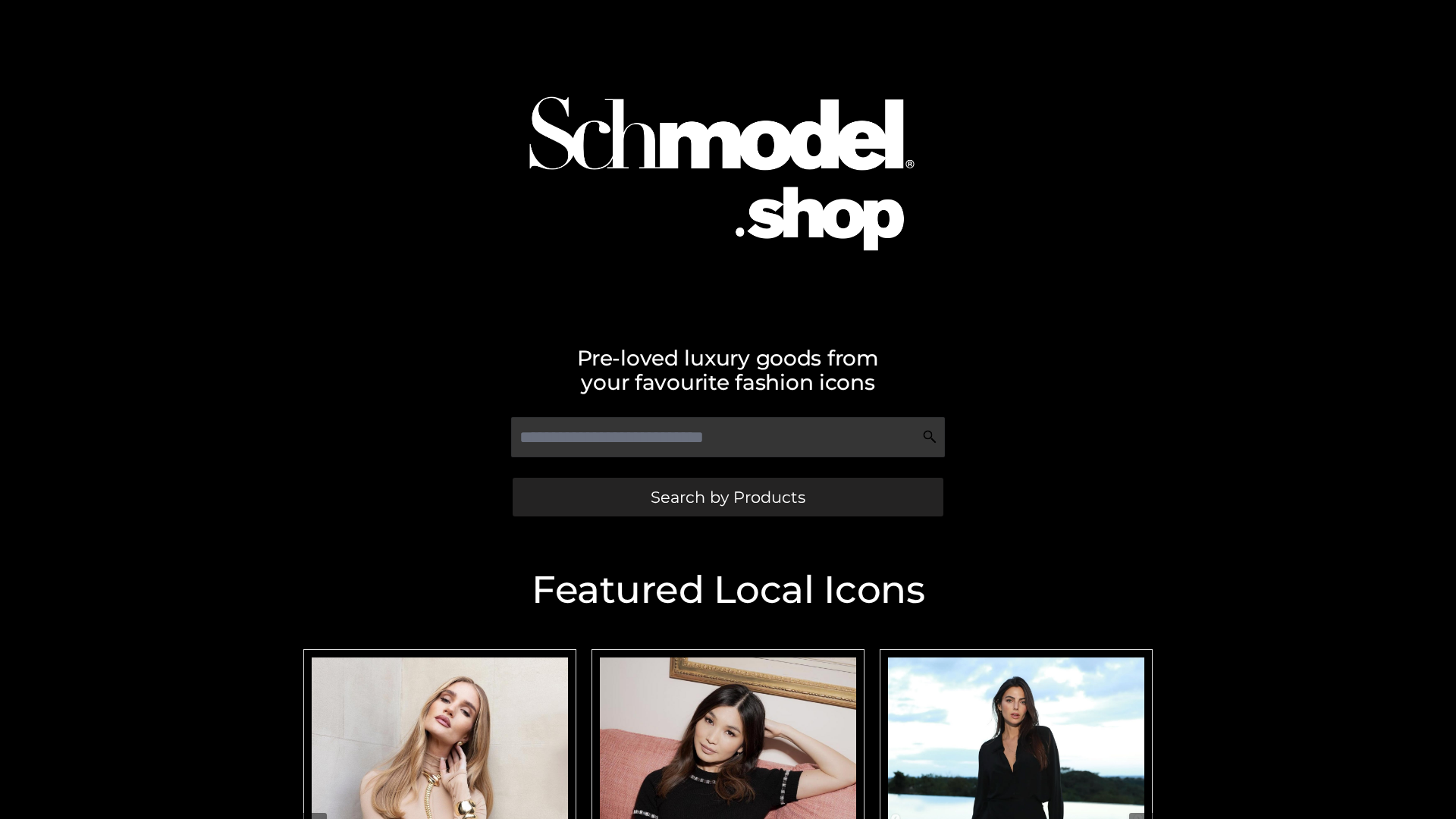
click at [727, 496] on span "Search by Products" at bounding box center [728, 497] width 155 height 16
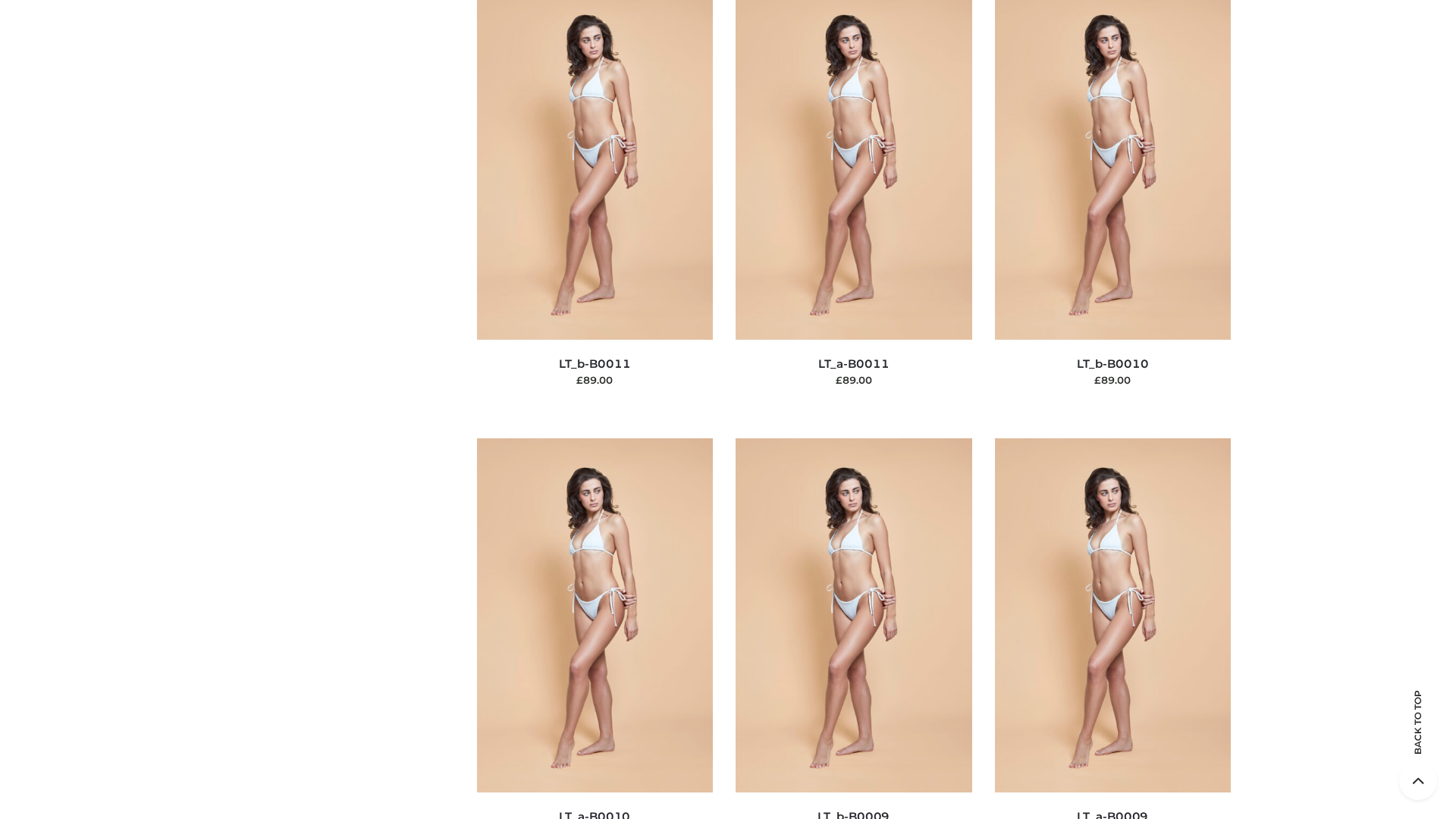
scroll to position [6808, 0]
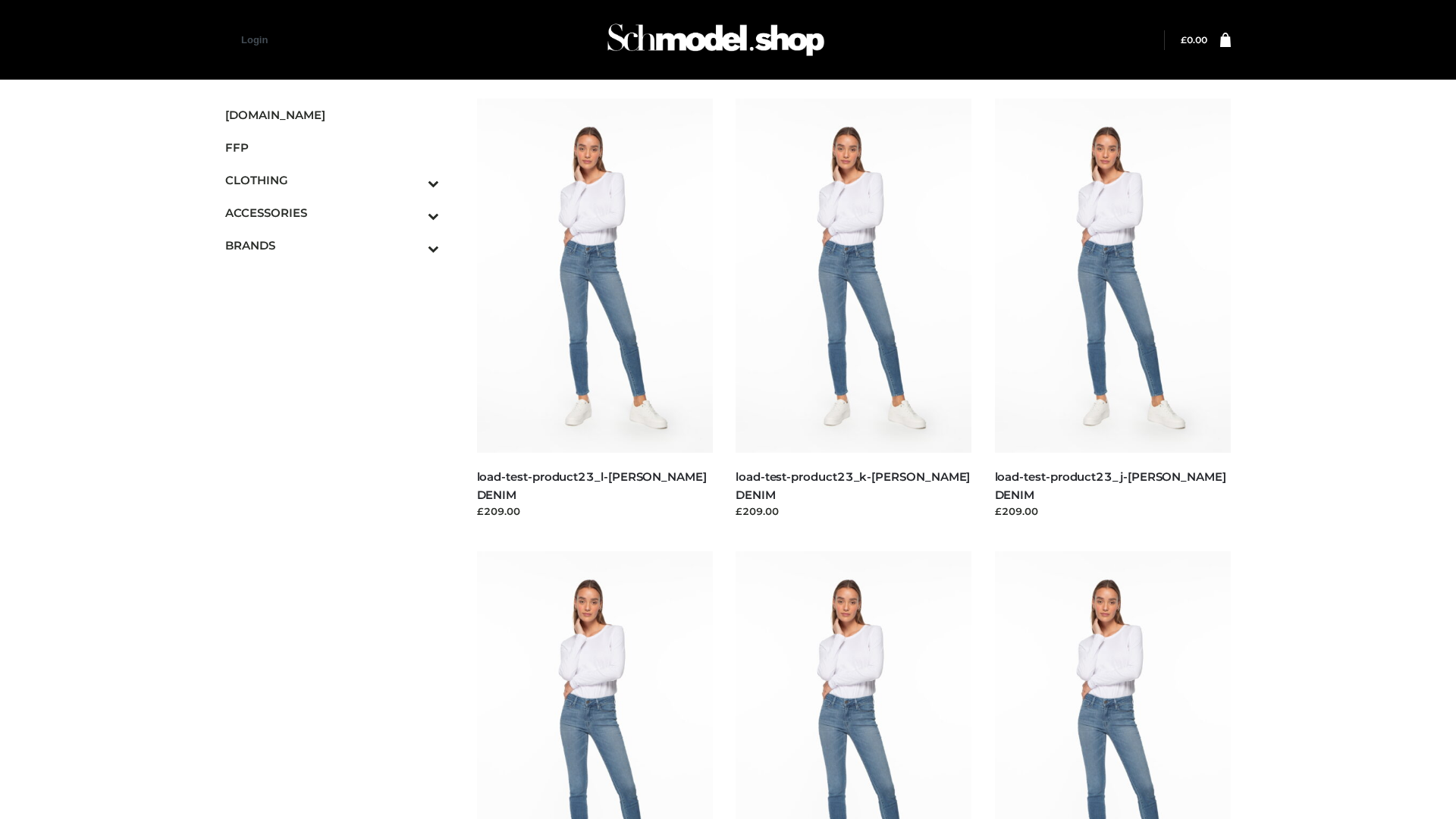
scroll to position [1330, 0]
